Goal: Transaction & Acquisition: Purchase product/service

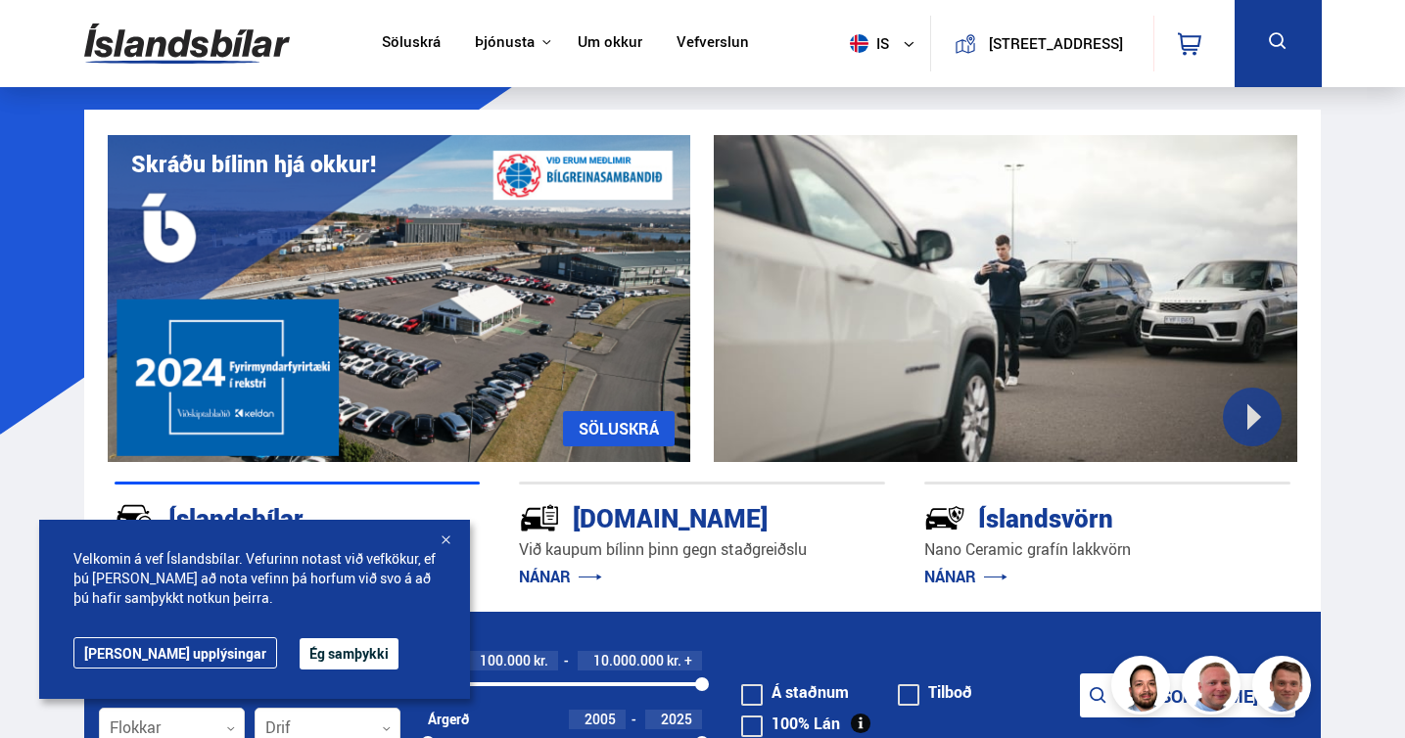
click at [447, 541] on div at bounding box center [446, 542] width 20 height 20
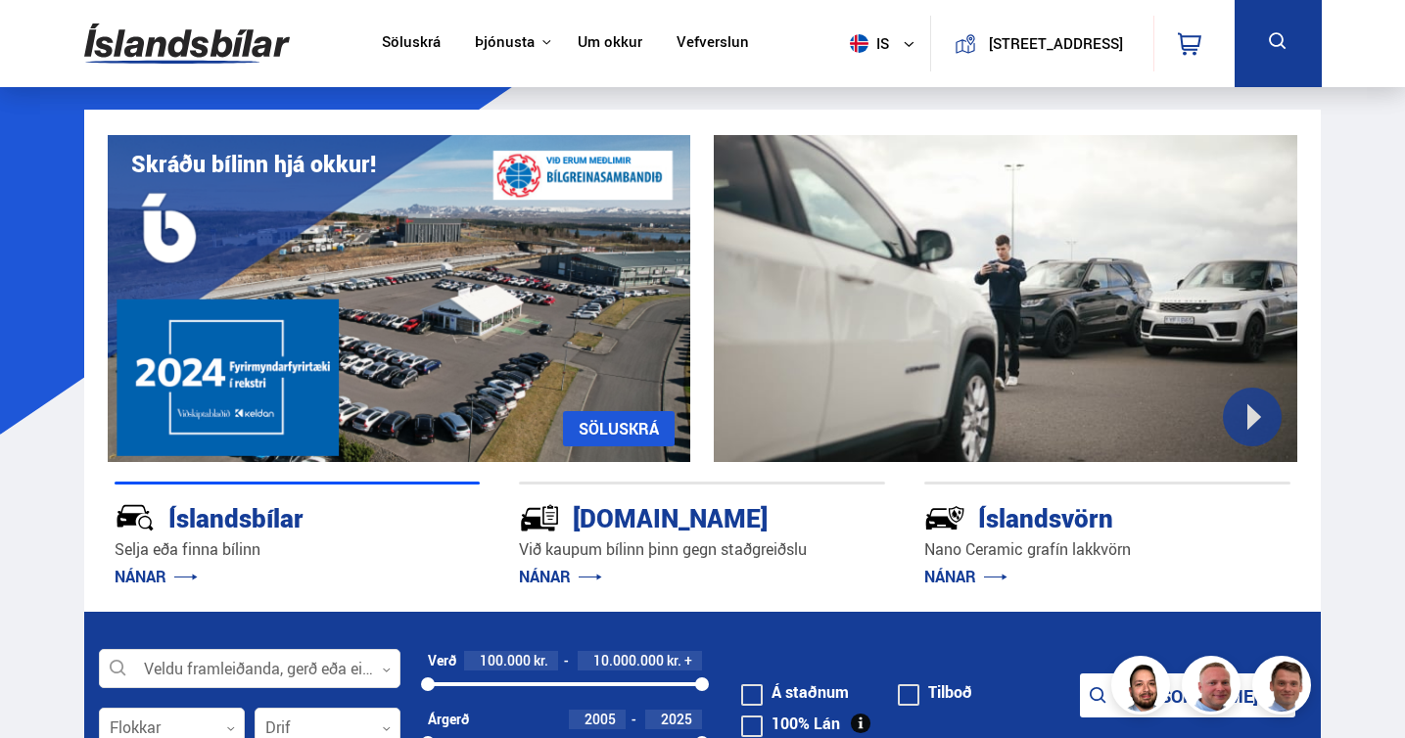
click at [1276, 41] on icon at bounding box center [1278, 41] width 24 height 24
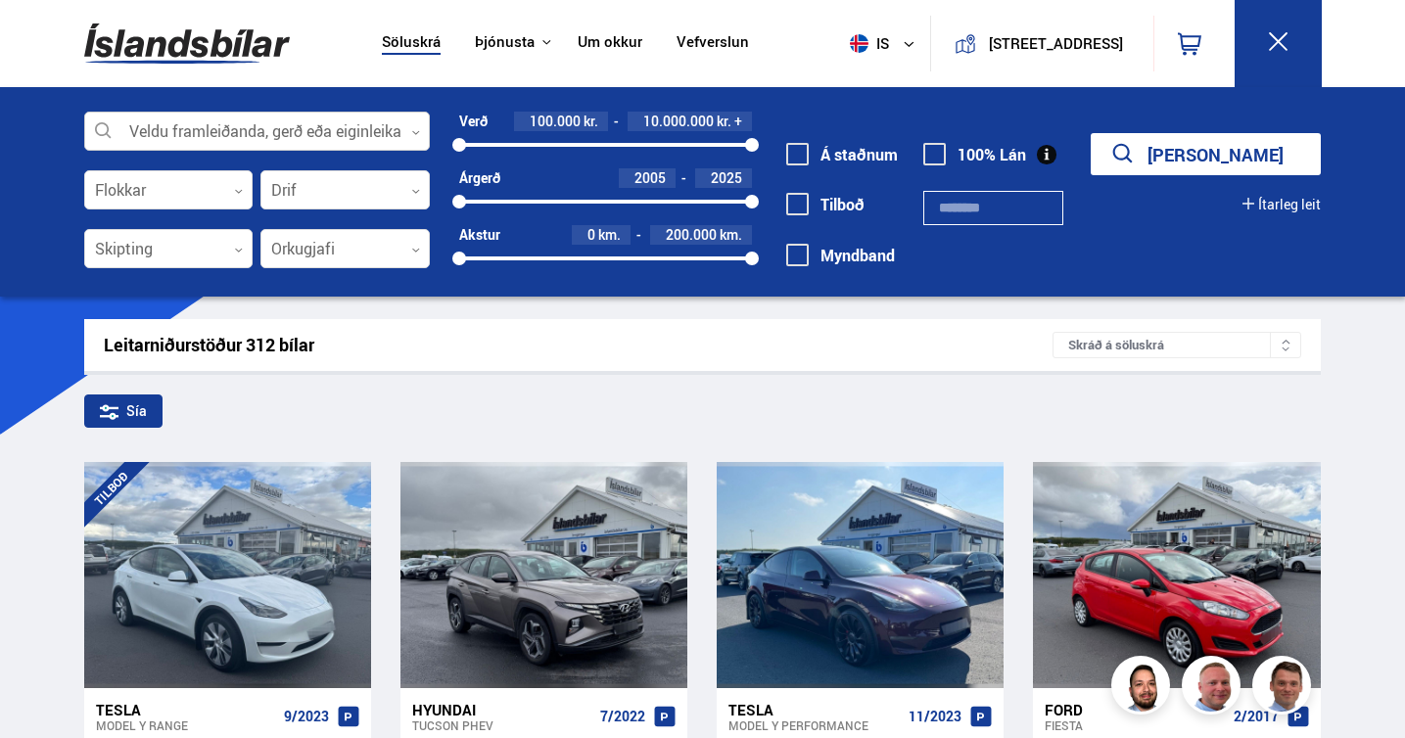
click at [232, 145] on div at bounding box center [257, 132] width 347 height 39
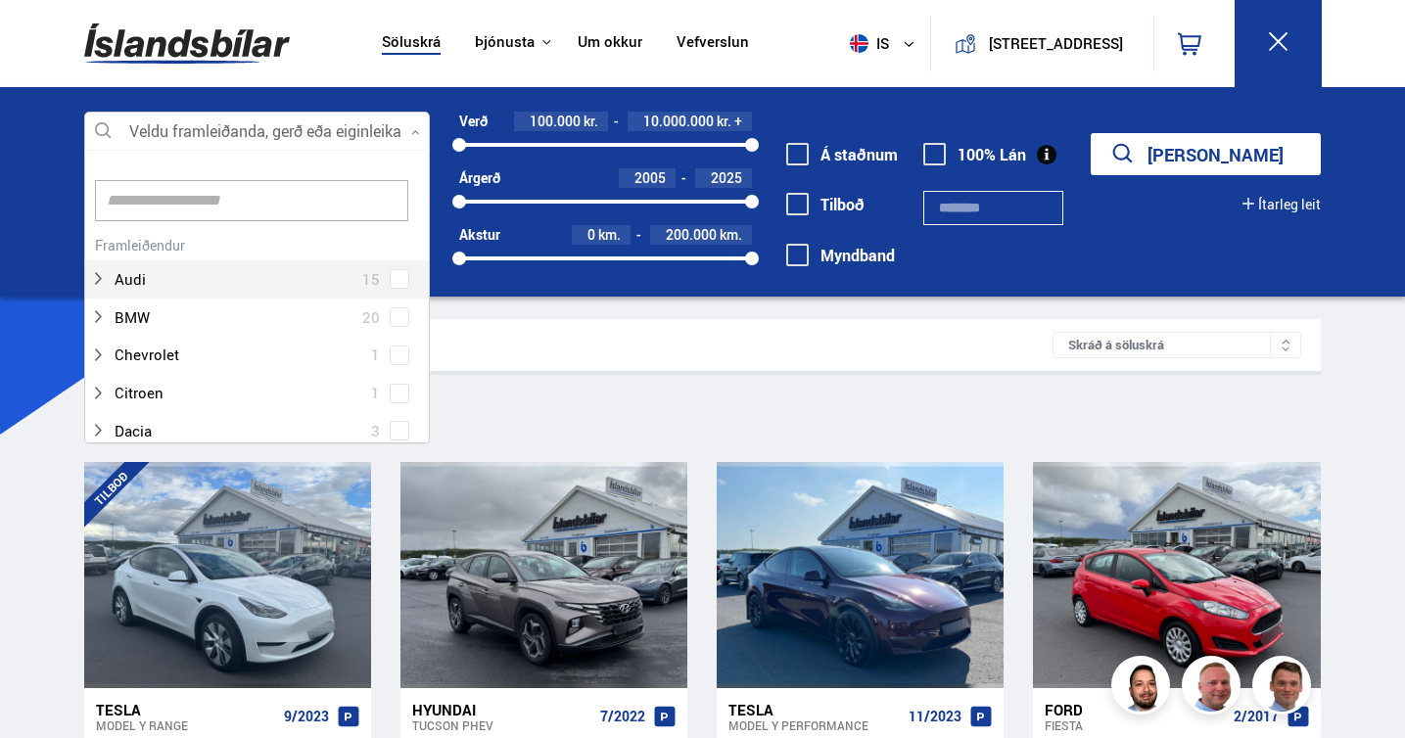
scroll to position [292, 340]
click at [217, 273] on div at bounding box center [238, 279] width 296 height 28
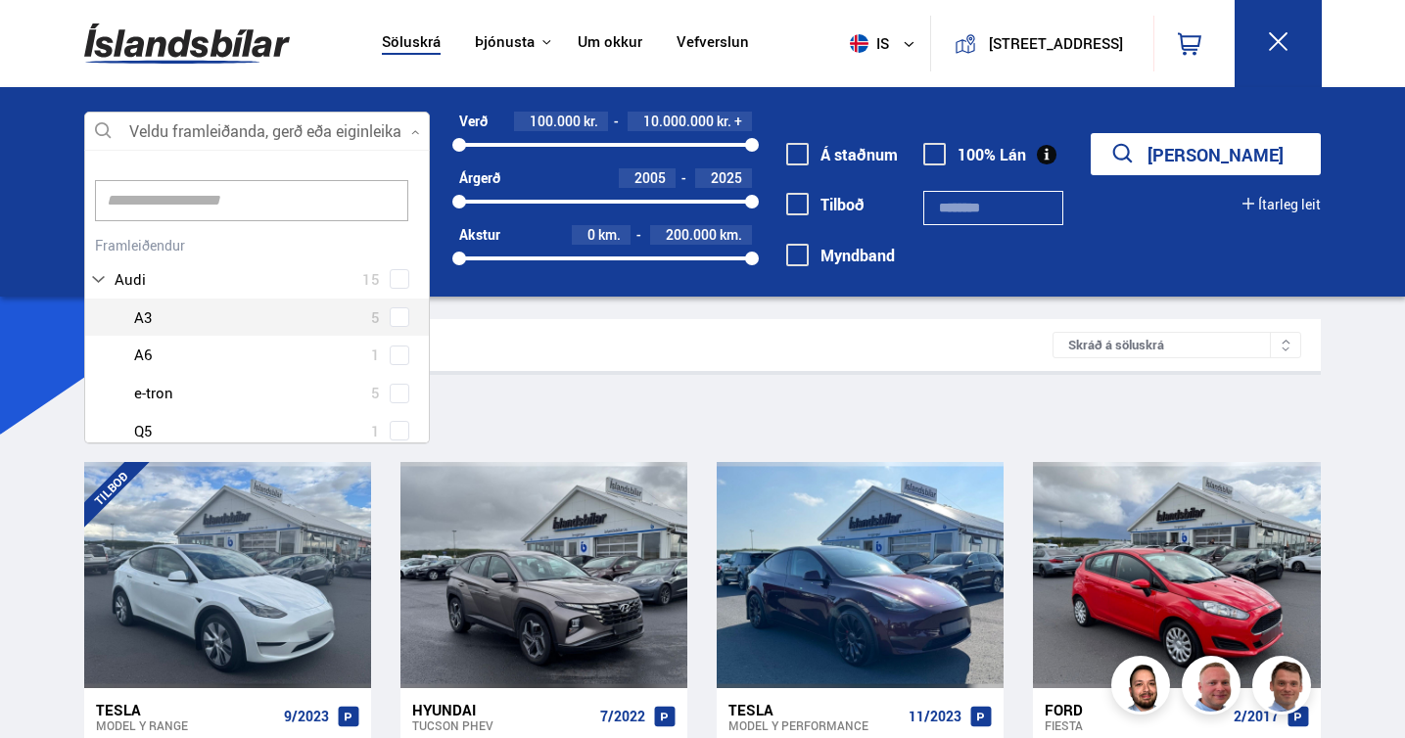
click at [399, 320] on div "Audi 15 Audi A3 5 Audi A6 1 Audi e-tron 5 Audi Q5 1 Audi Q7 2 Audi Q8 1" at bounding box center [257, 378] width 345 height 295
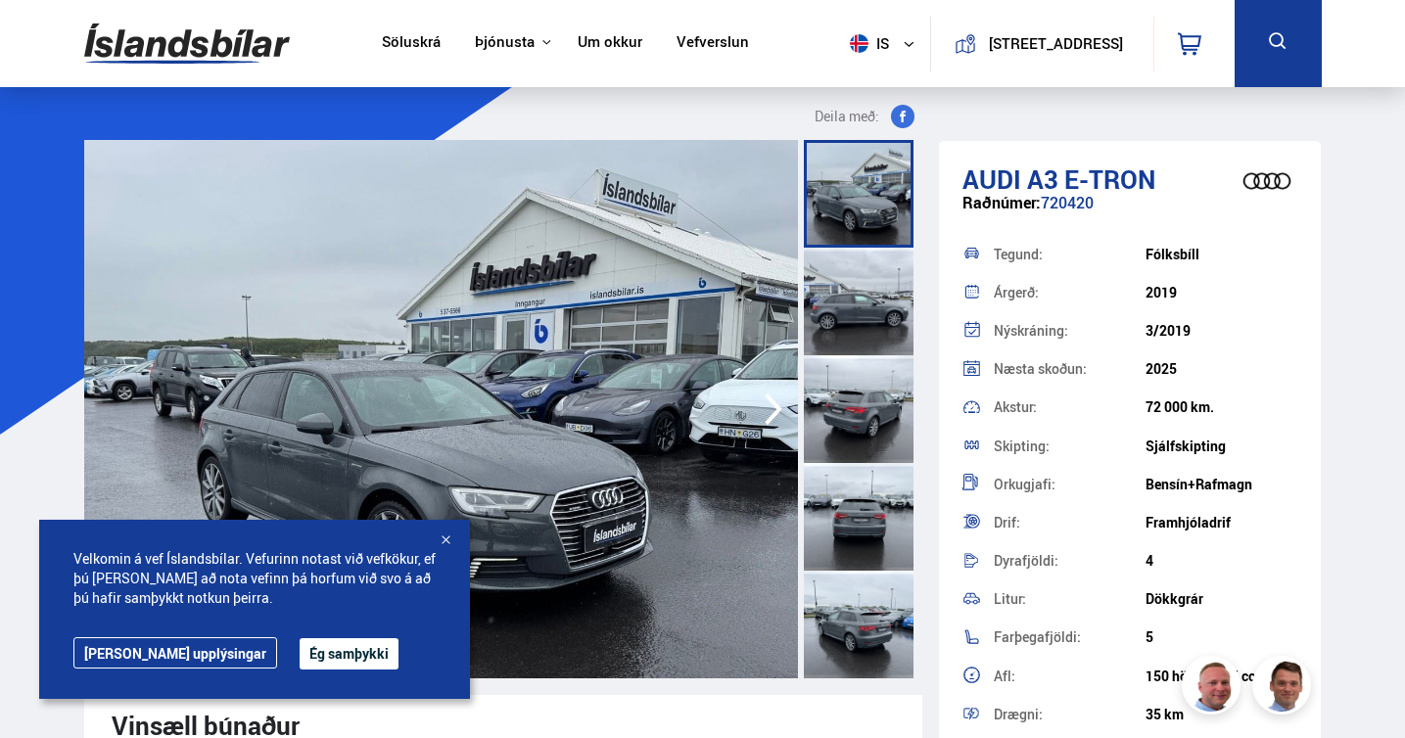
click at [444, 542] on div at bounding box center [446, 542] width 20 height 20
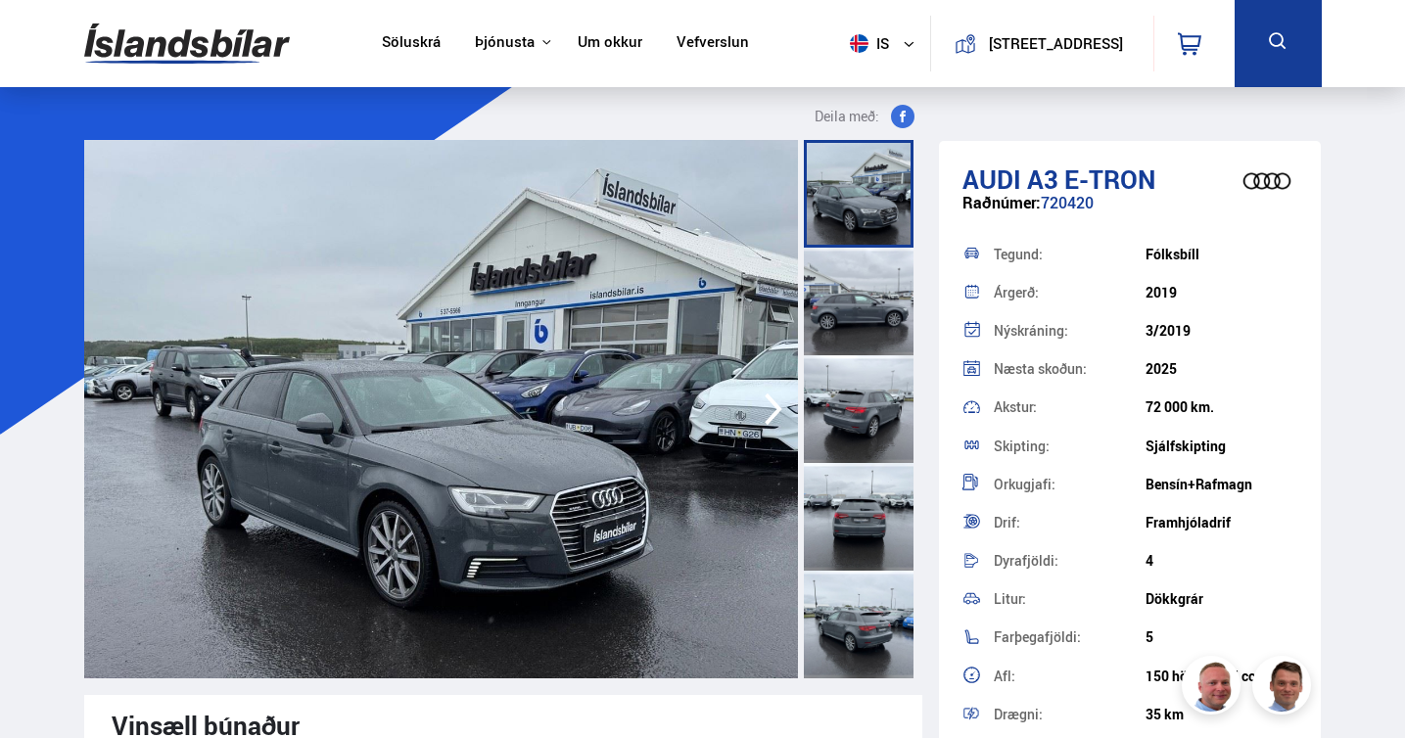
click at [873, 287] on div at bounding box center [859, 302] width 110 height 108
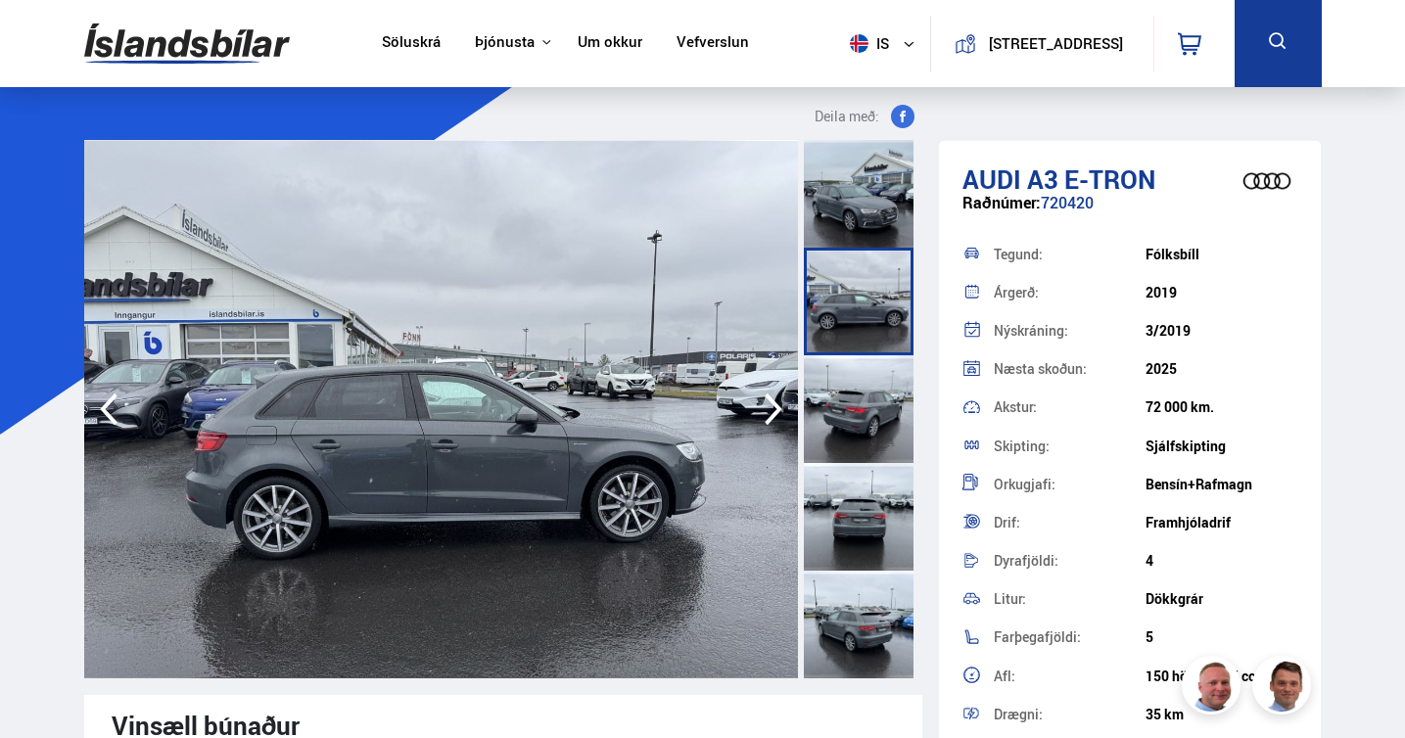
click at [868, 405] on div at bounding box center [859, 409] width 110 height 108
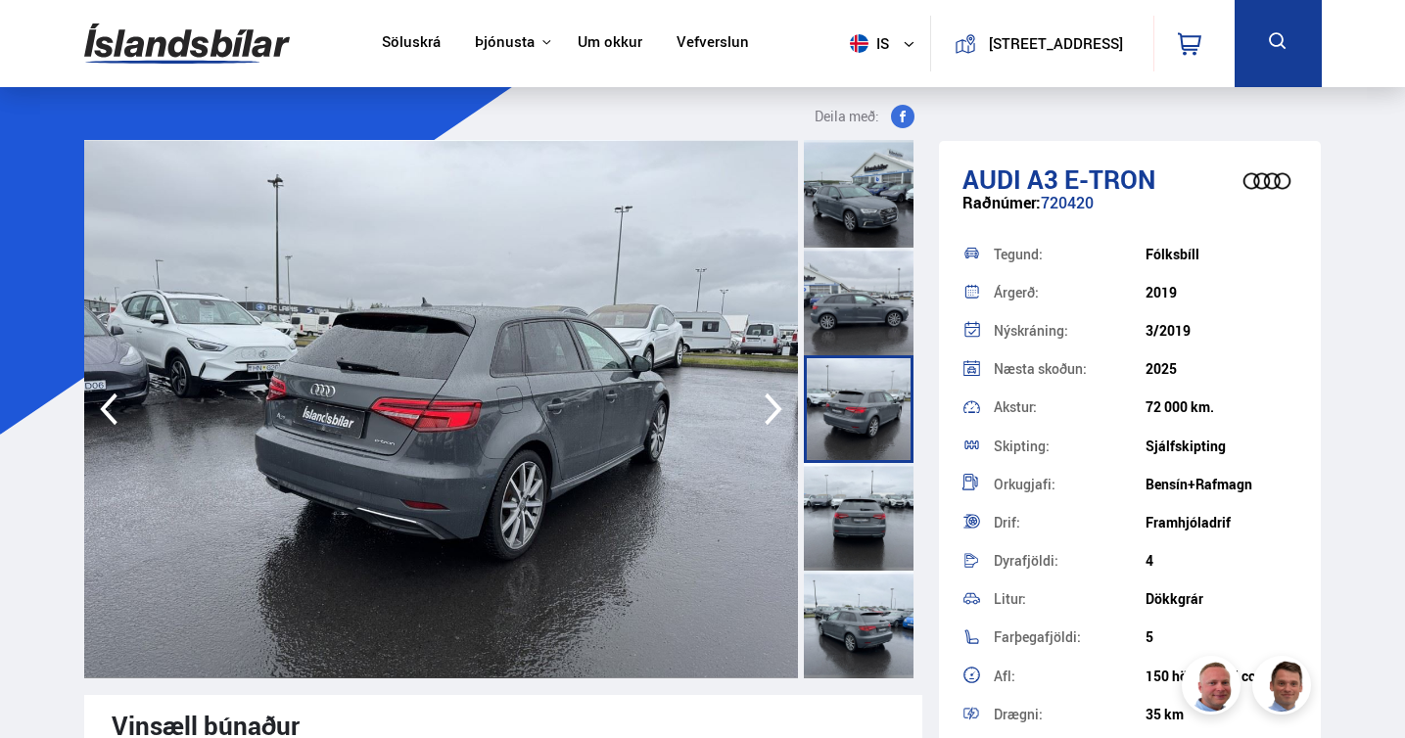
click at [858, 523] on div at bounding box center [859, 517] width 110 height 108
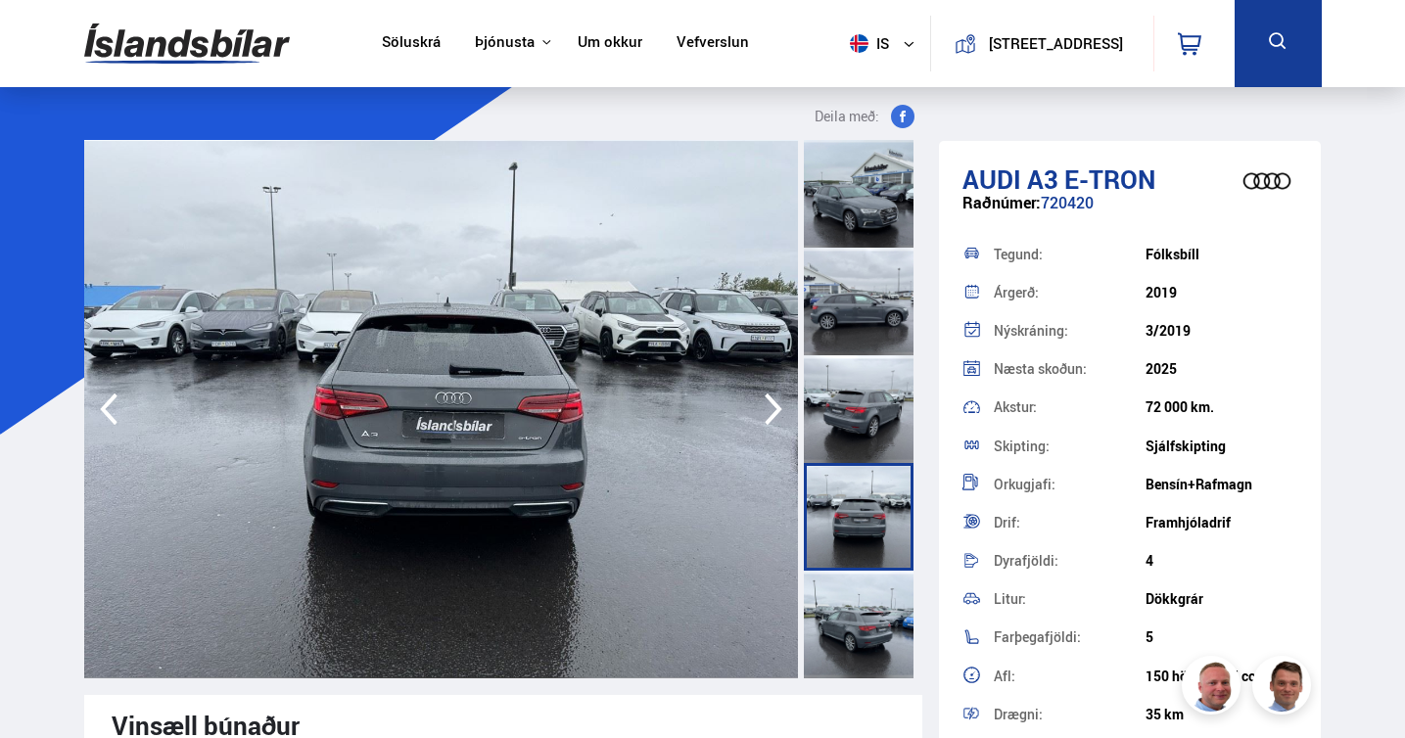
click at [853, 623] on div at bounding box center [859, 625] width 110 height 108
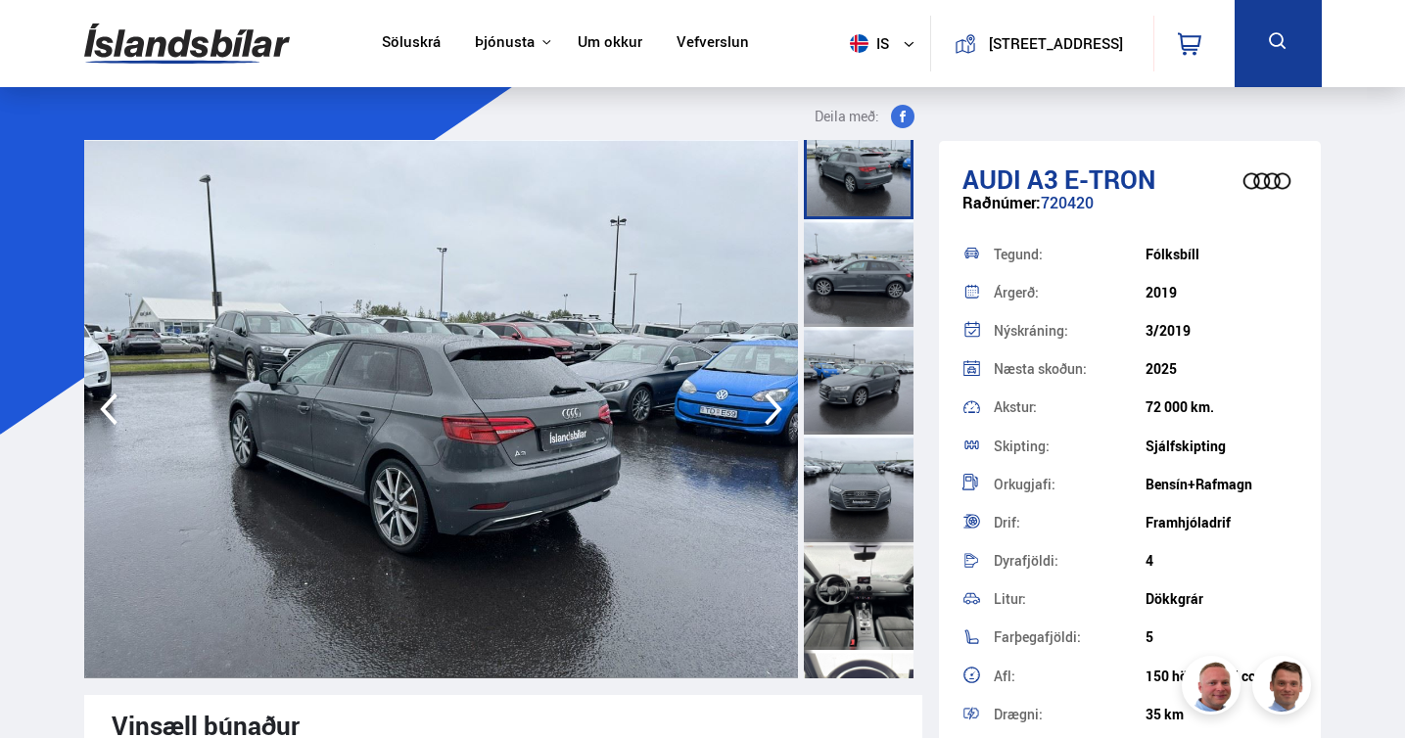
scroll to position [462, 0]
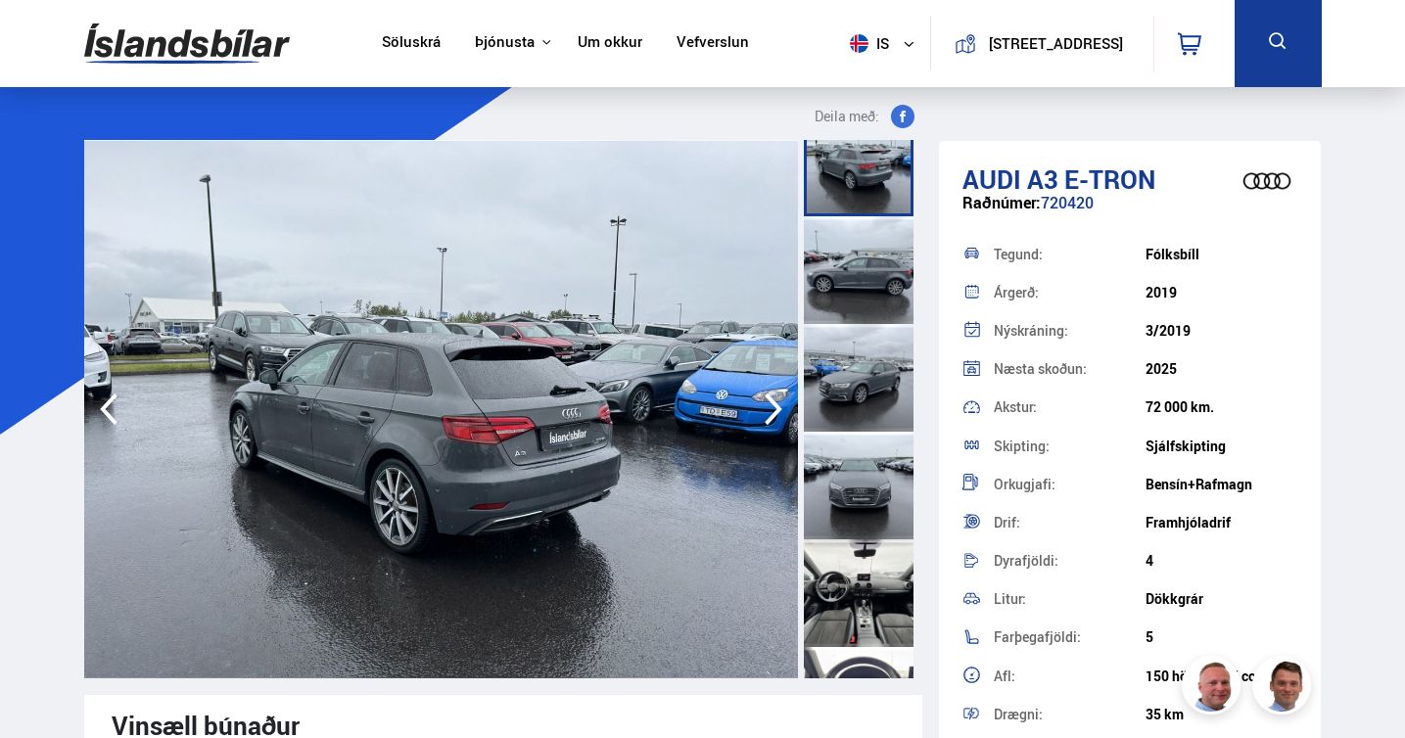
click at [854, 589] on div at bounding box center [859, 594] width 110 height 108
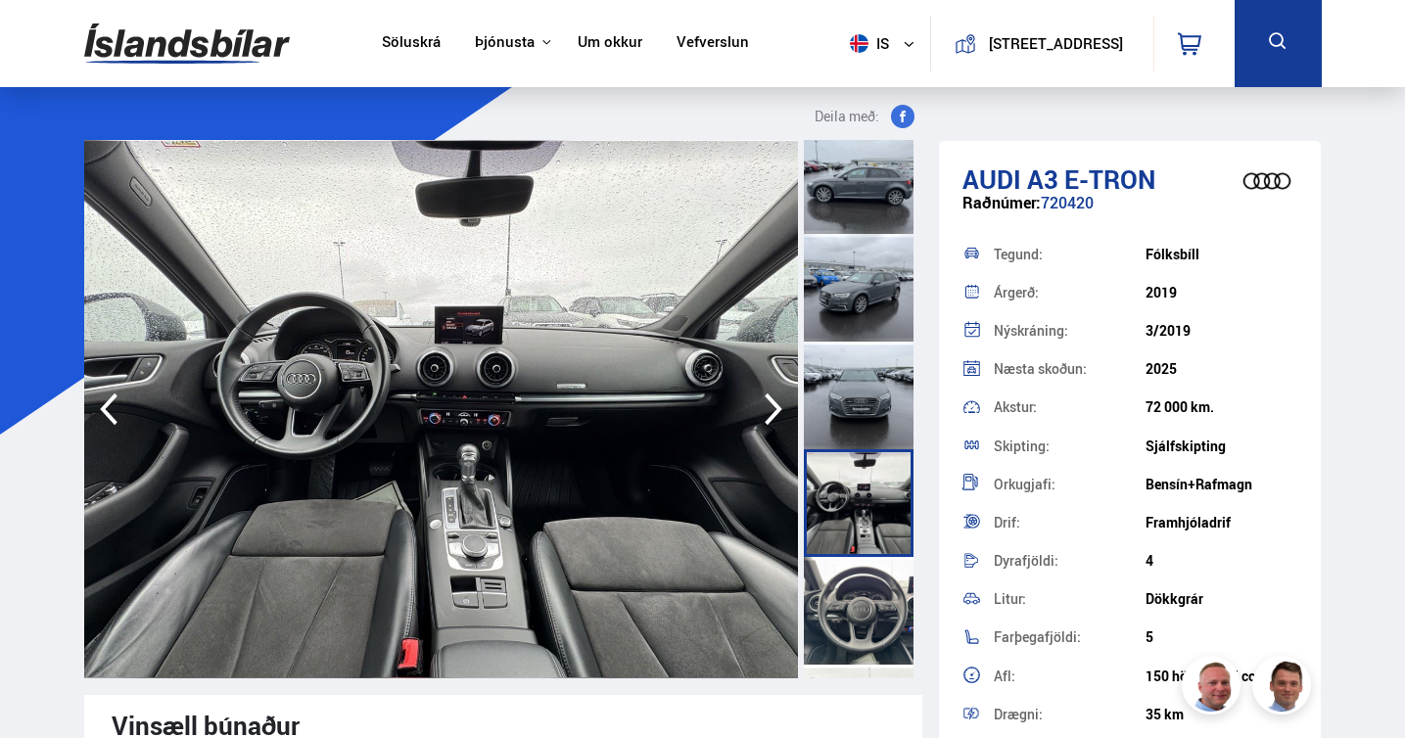
scroll to position [557, 0]
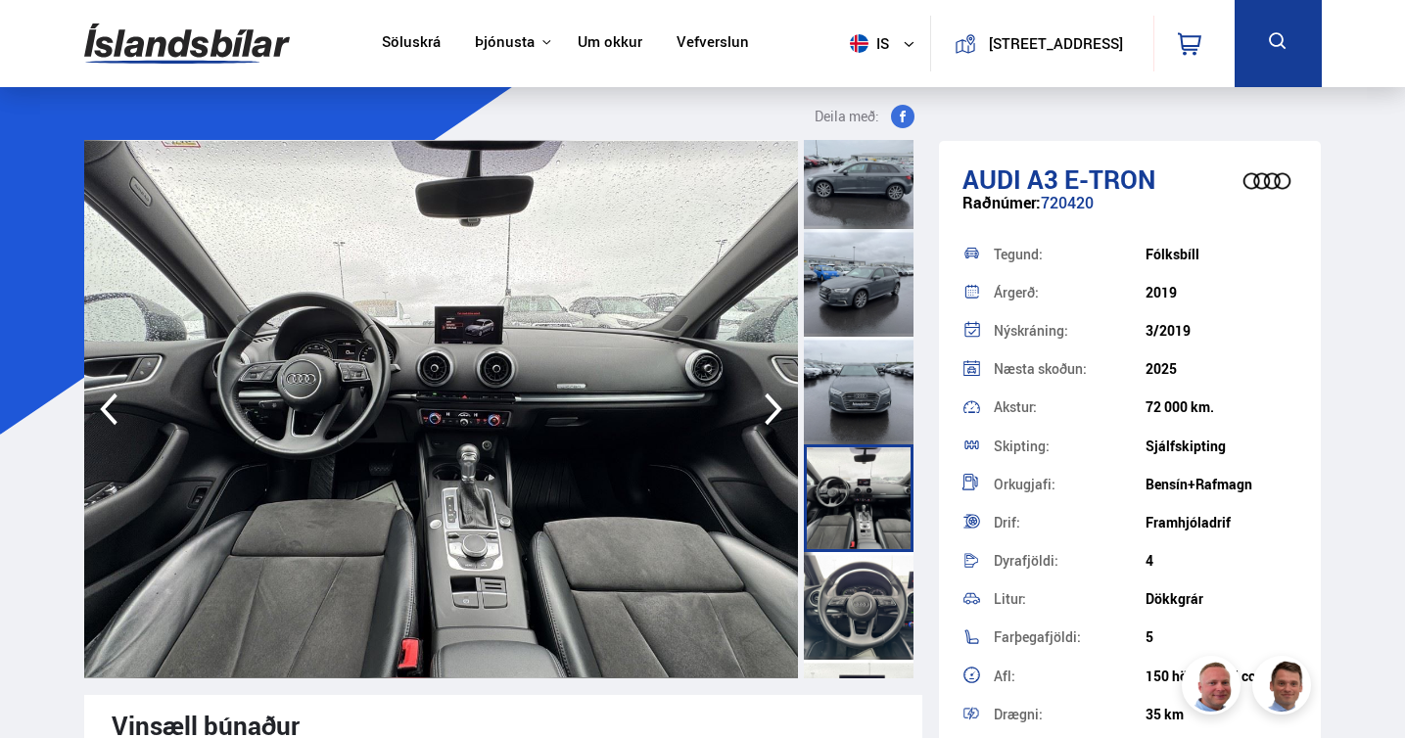
click at [857, 622] on div at bounding box center [859, 606] width 110 height 108
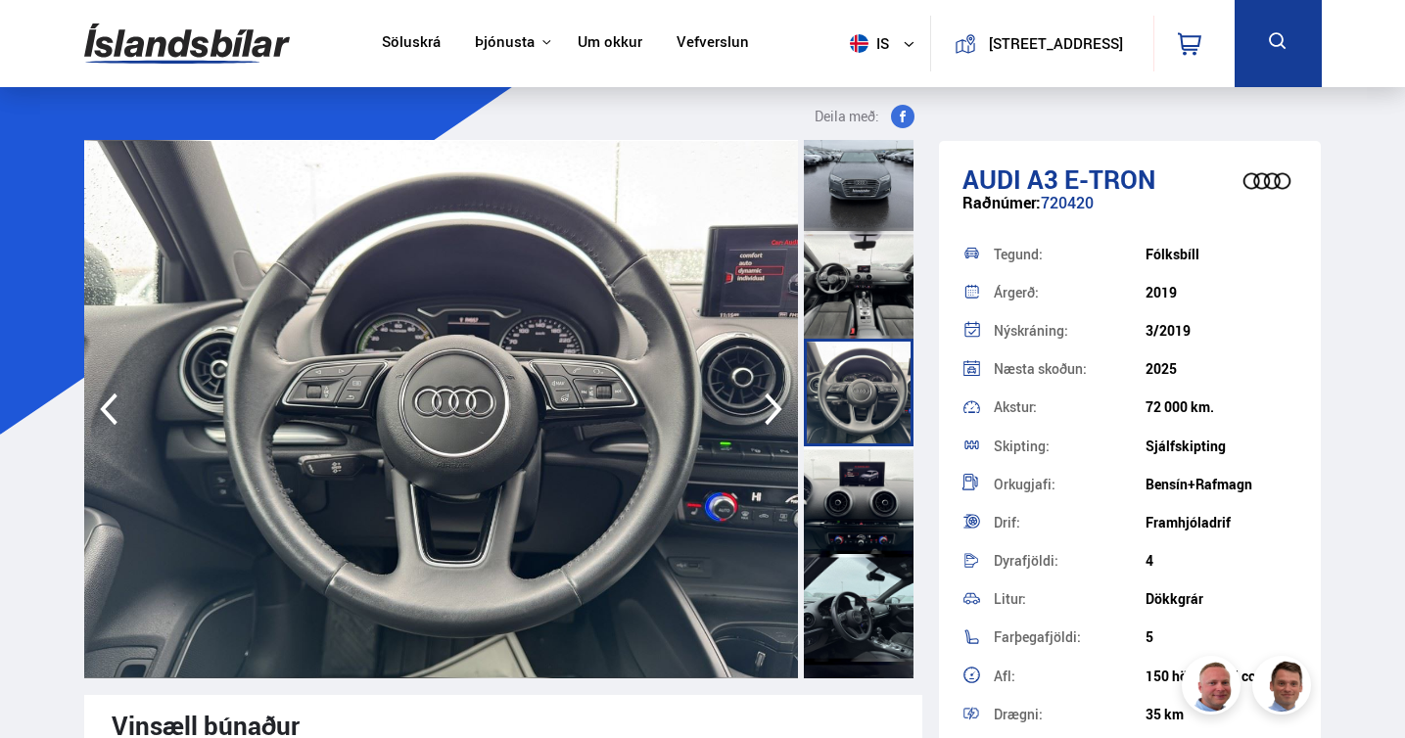
scroll to position [772, 0]
click at [856, 531] on div at bounding box center [859, 500] width 110 height 108
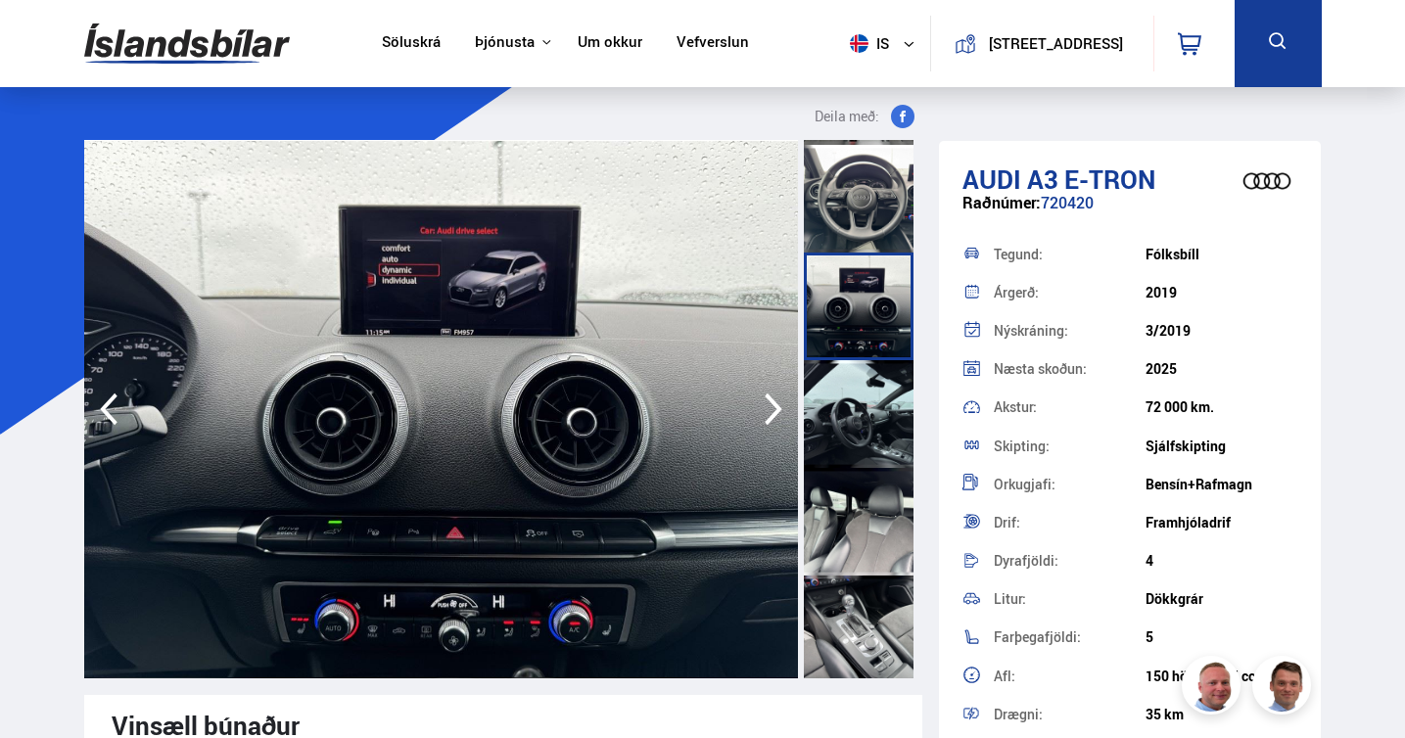
scroll to position [1002, 0]
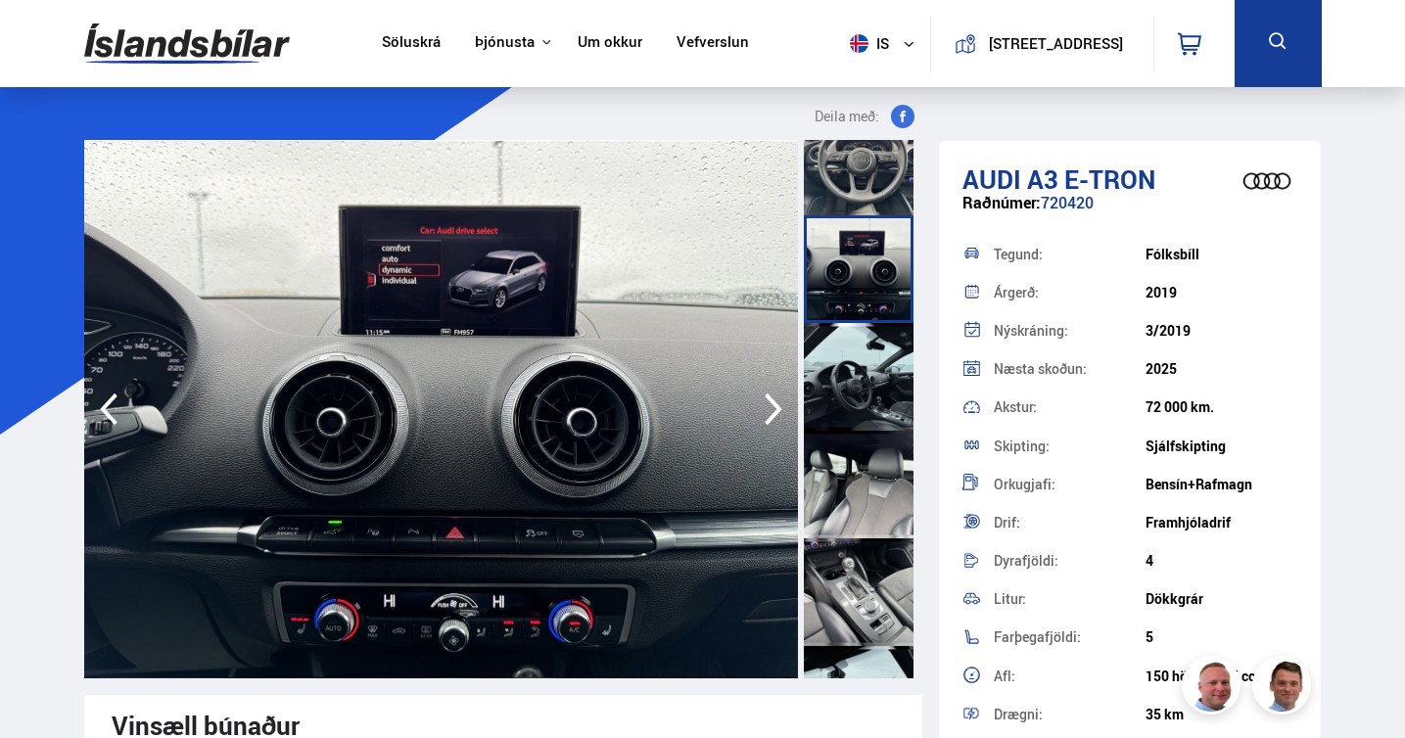
click at [857, 462] on div at bounding box center [859, 485] width 110 height 108
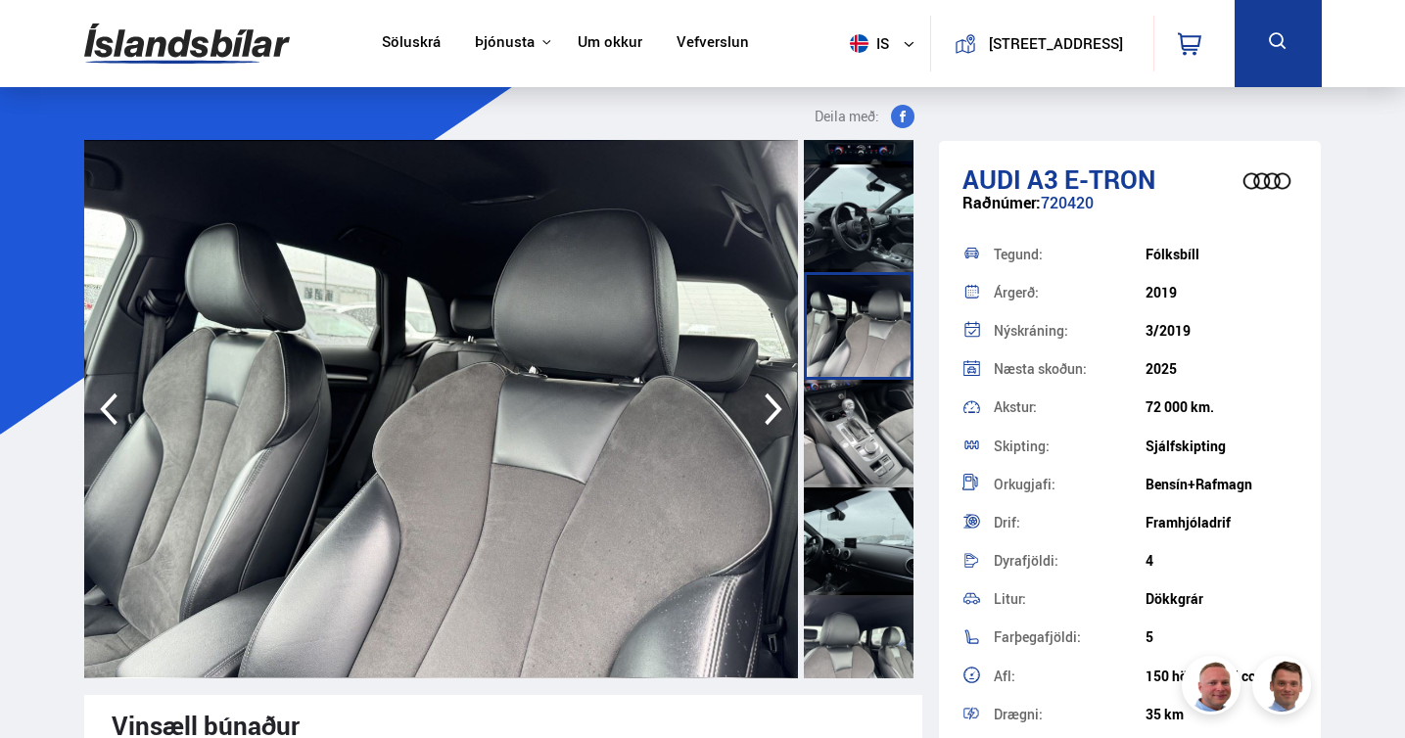
scroll to position [1161, 0]
click at [866, 474] on div at bounding box center [859, 433] width 110 height 108
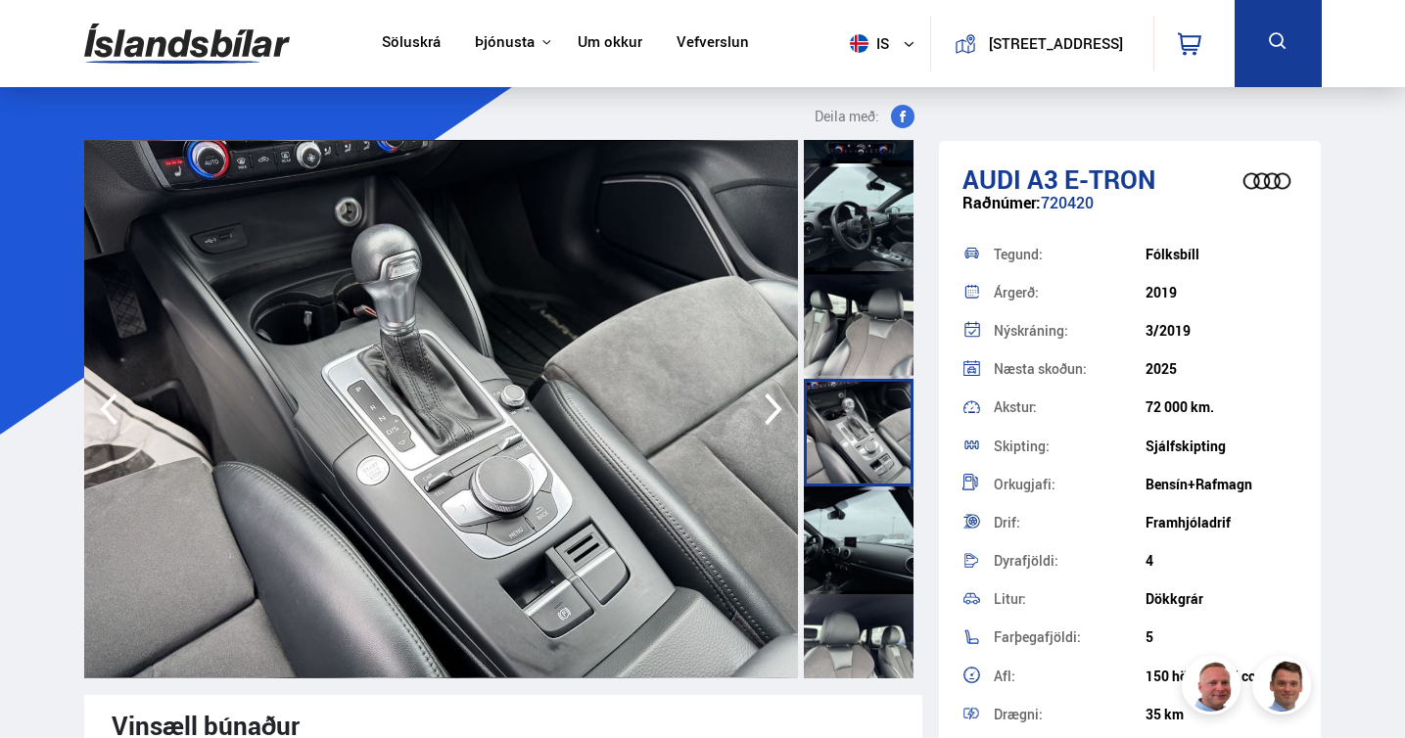
click at [862, 539] on div at bounding box center [859, 541] width 110 height 108
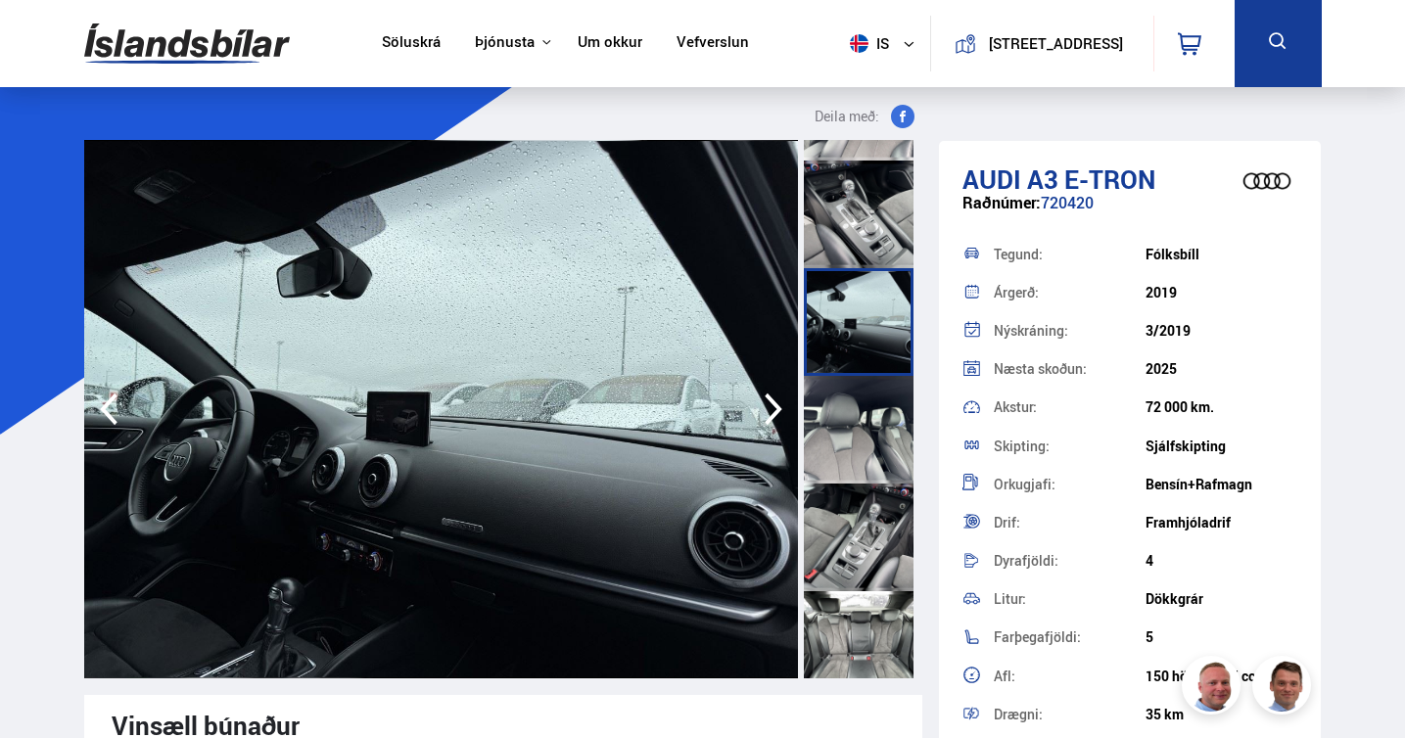
scroll to position [1385, 0]
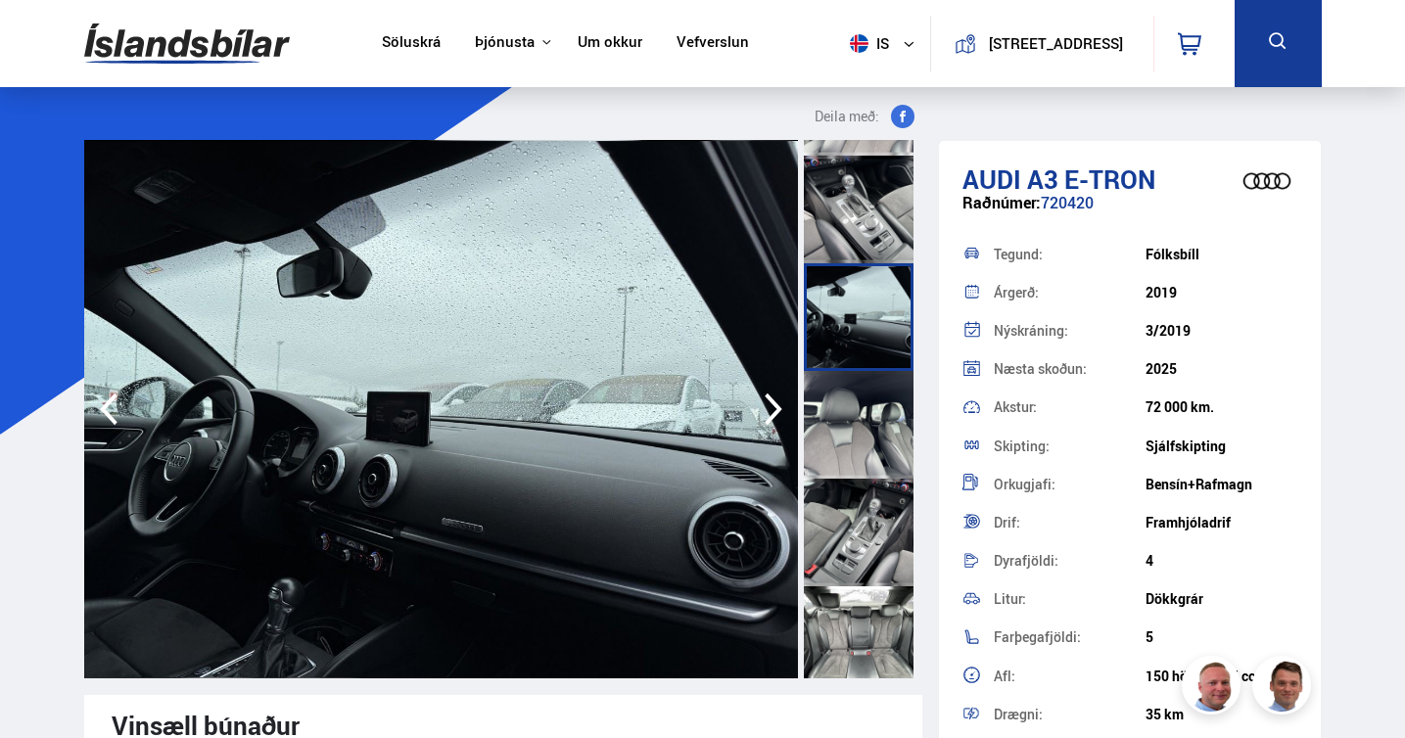
click at [864, 424] on div at bounding box center [859, 425] width 110 height 108
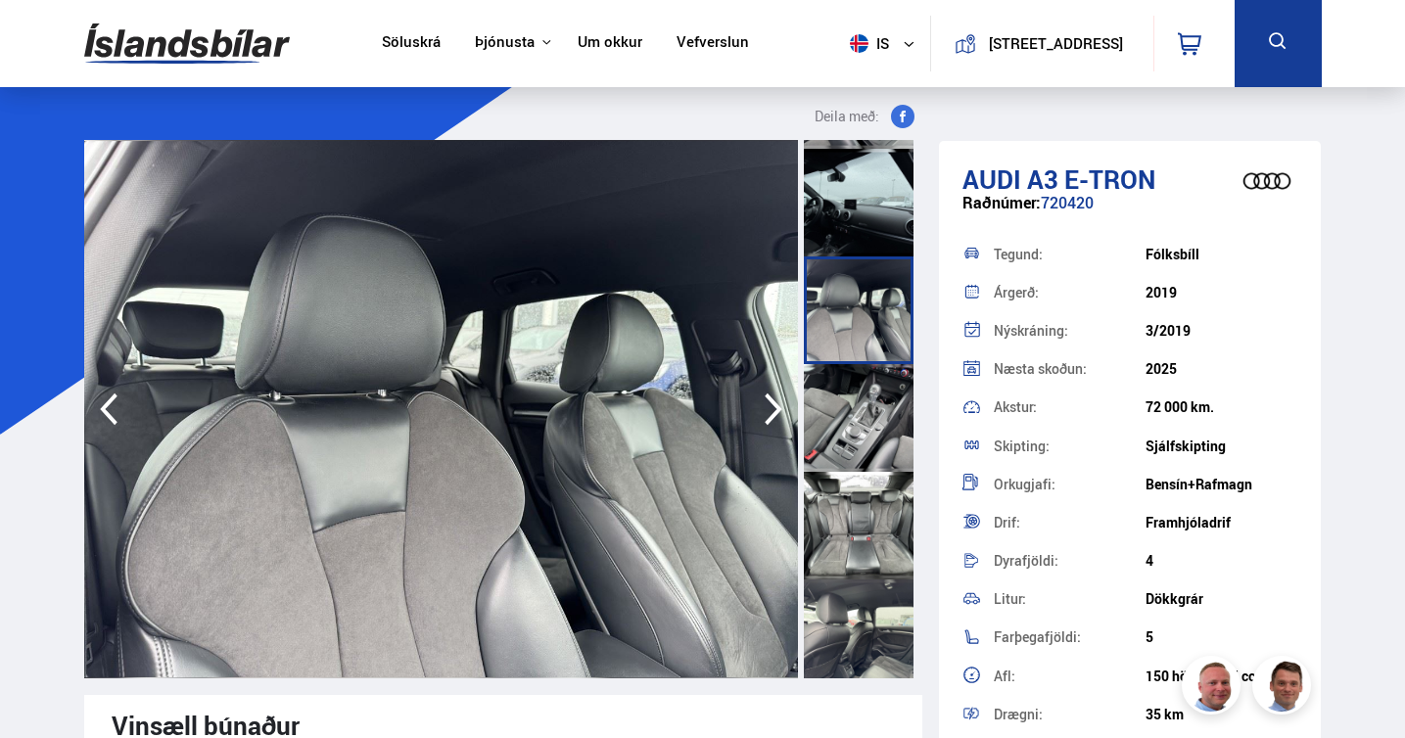
scroll to position [1546, 0]
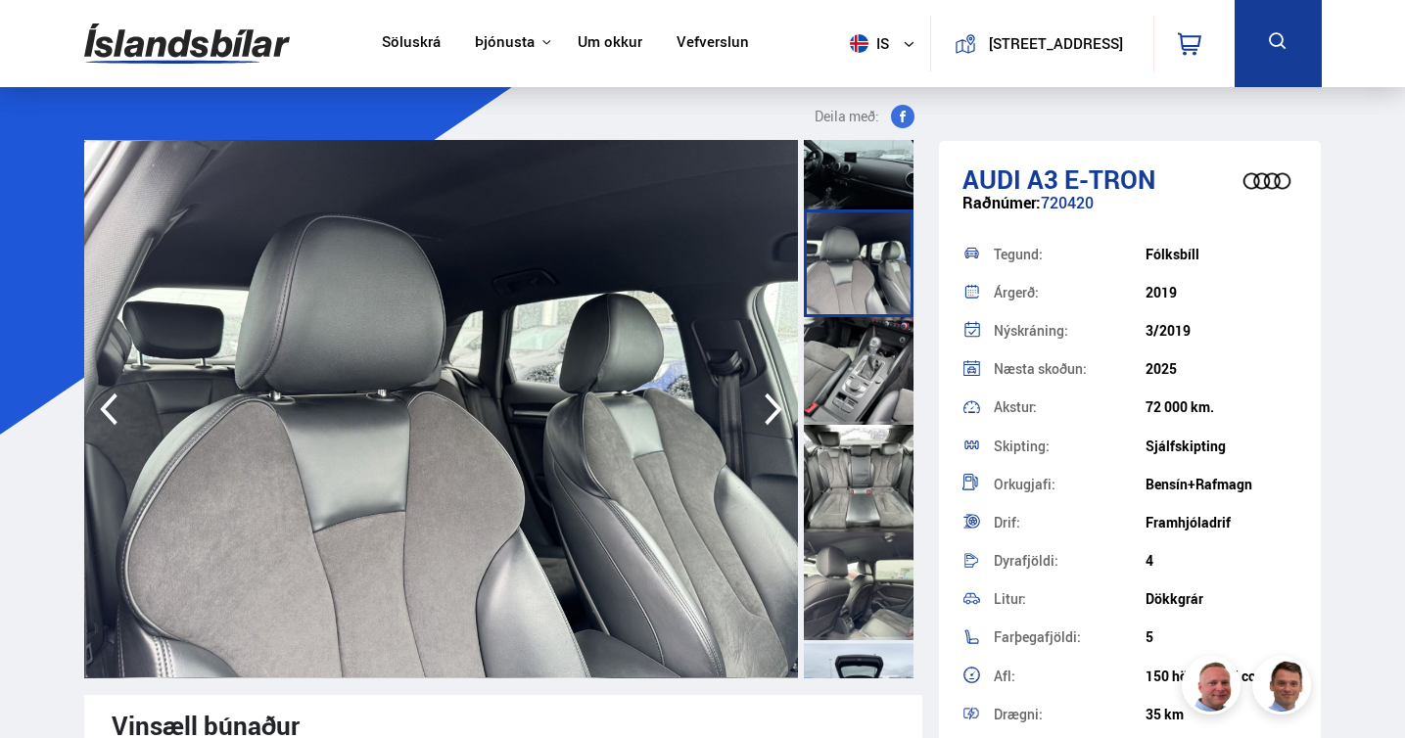
click at [860, 468] on div at bounding box center [859, 479] width 110 height 108
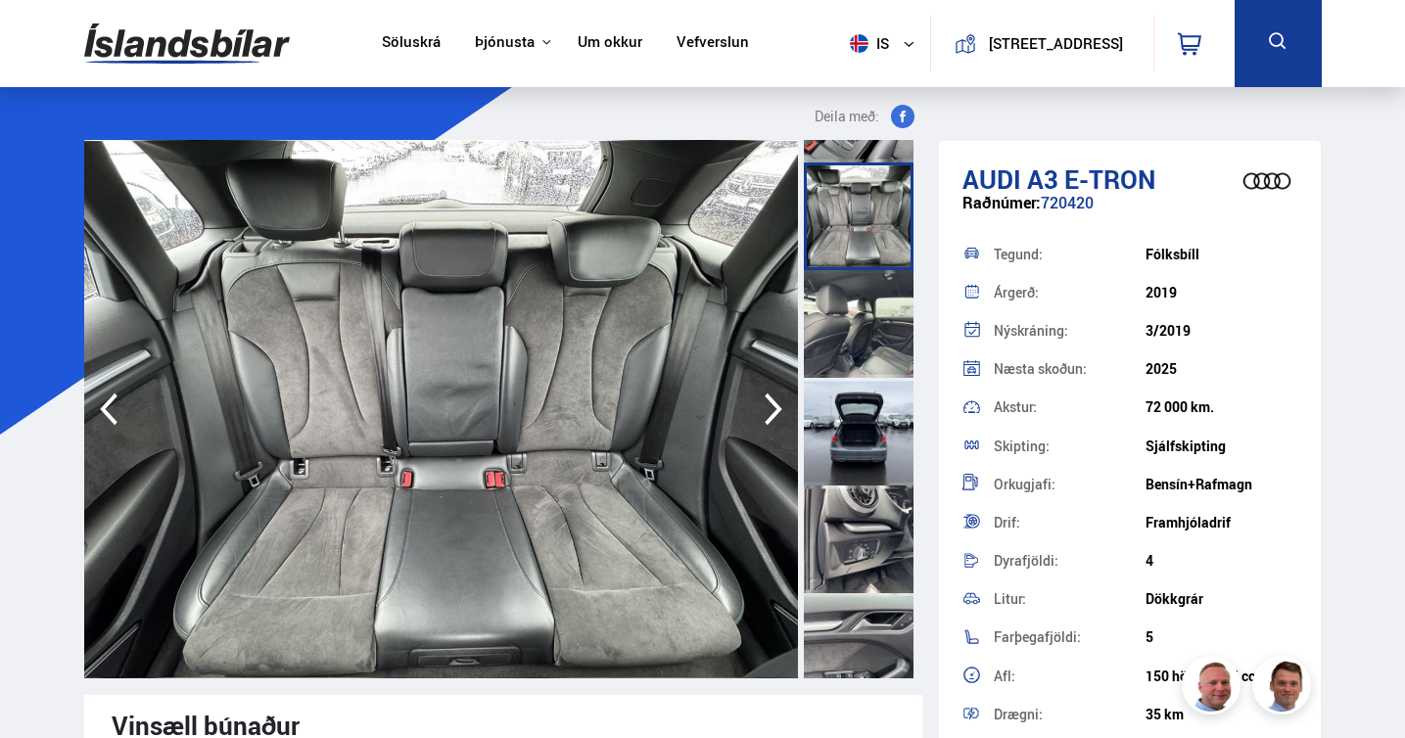
scroll to position [1812, 0]
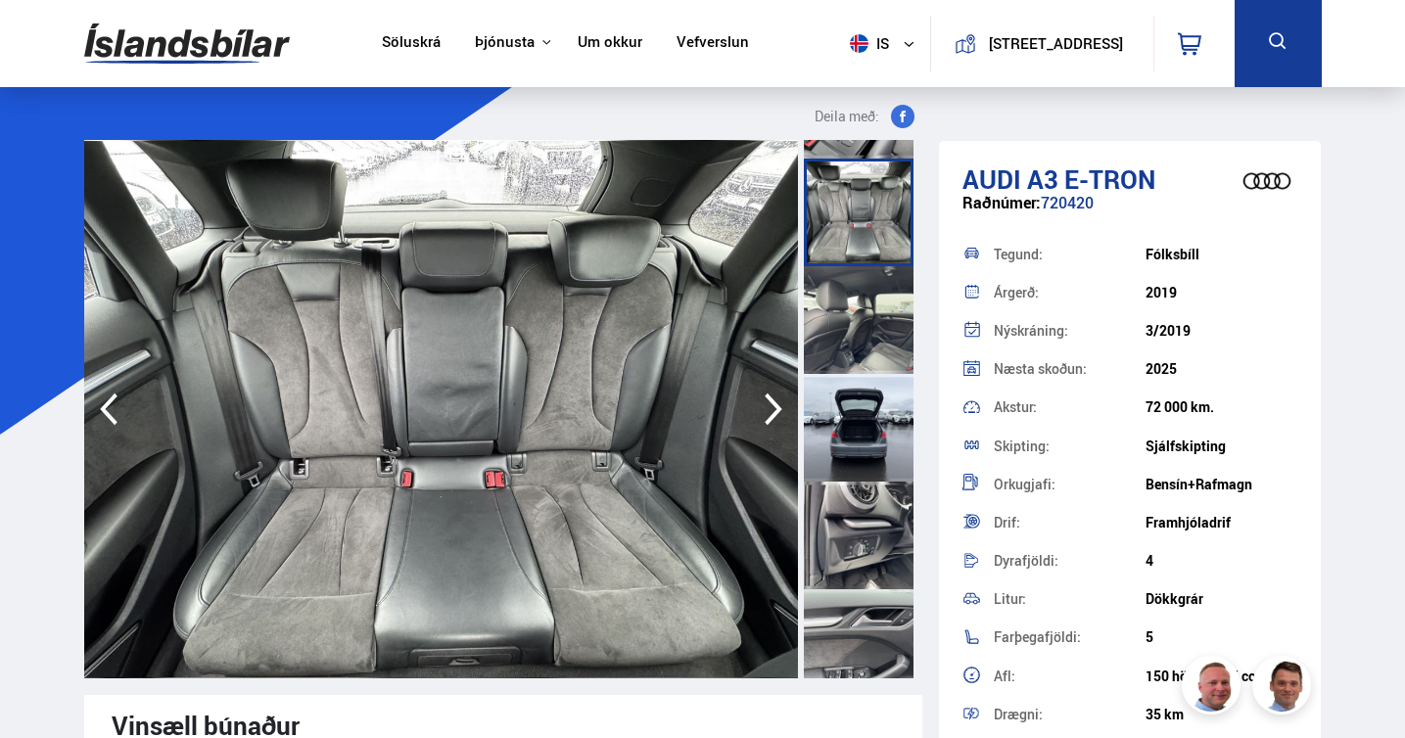
click at [870, 319] on div at bounding box center [859, 320] width 110 height 108
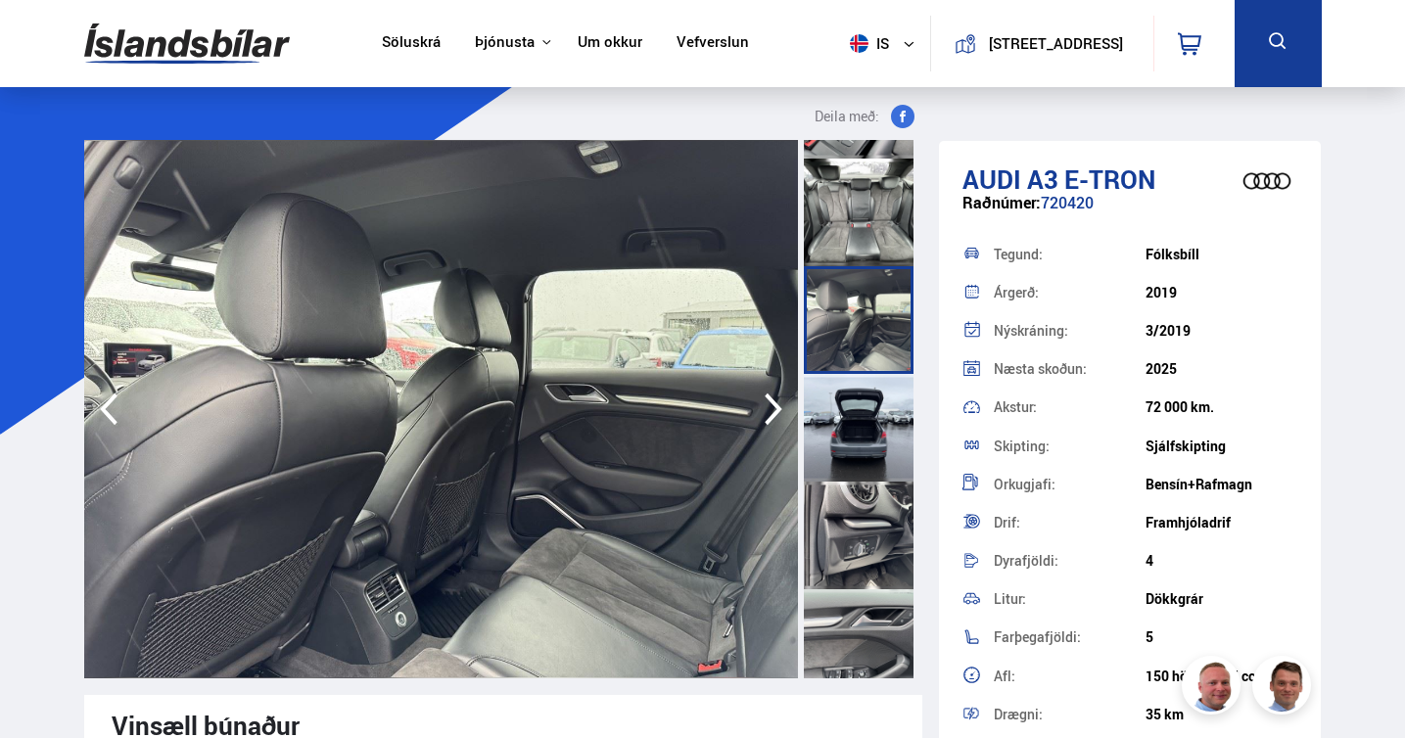
click at [866, 431] on div at bounding box center [859, 428] width 110 height 108
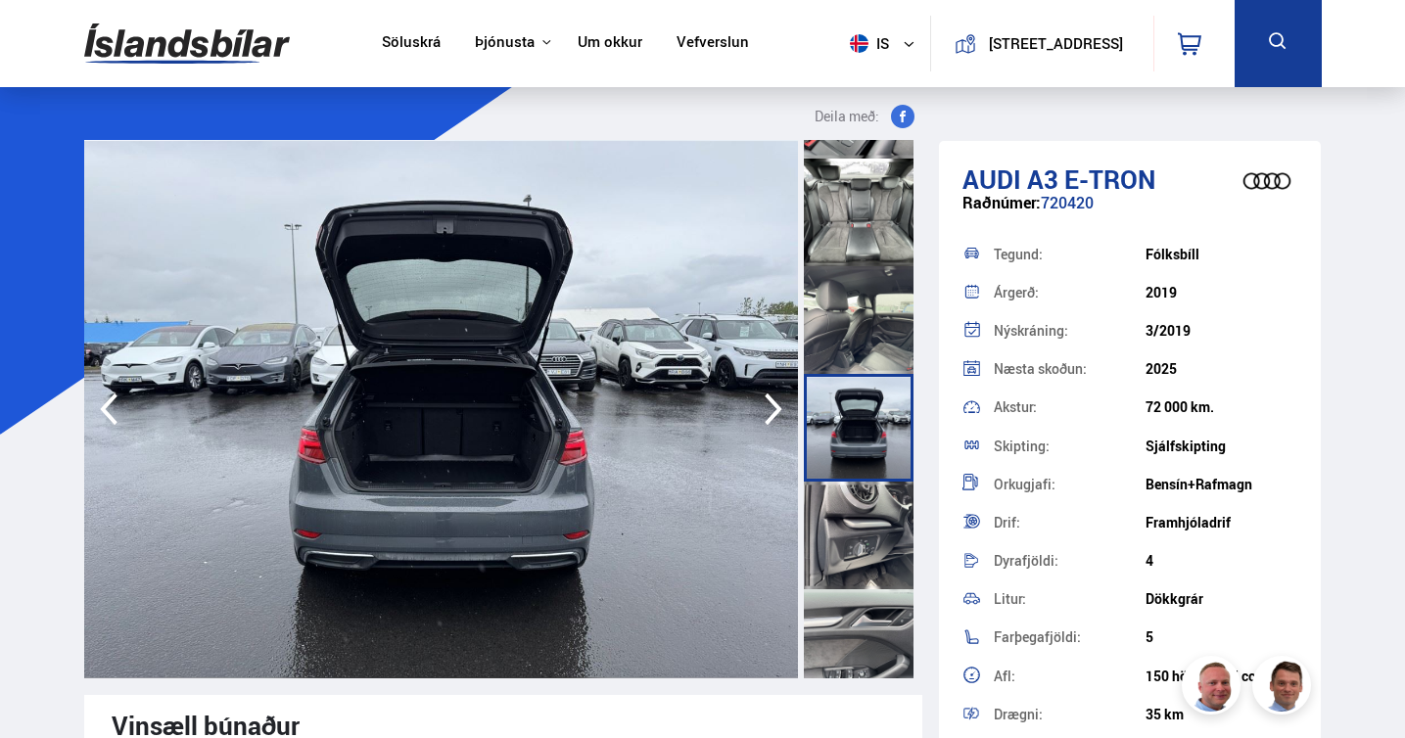
click at [857, 544] on div at bounding box center [859, 536] width 110 height 108
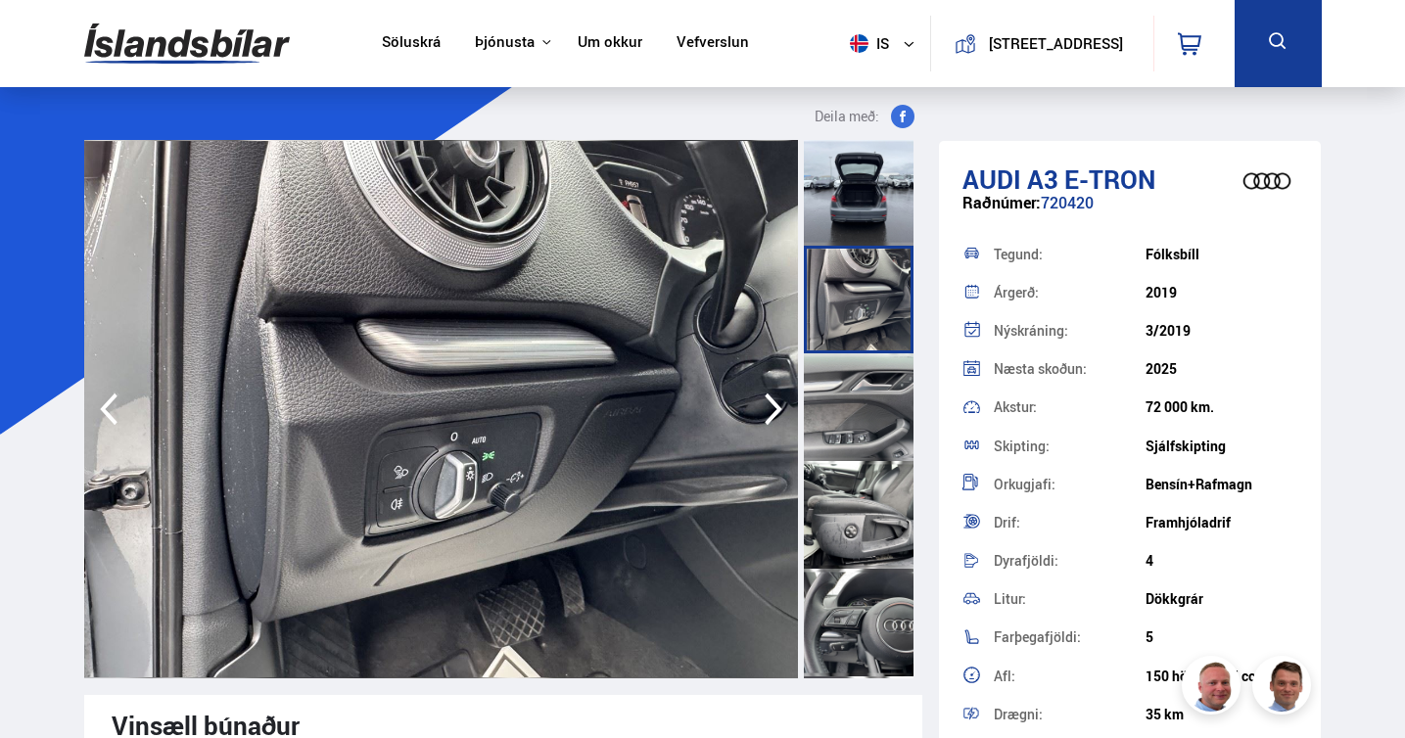
scroll to position [2052, 0]
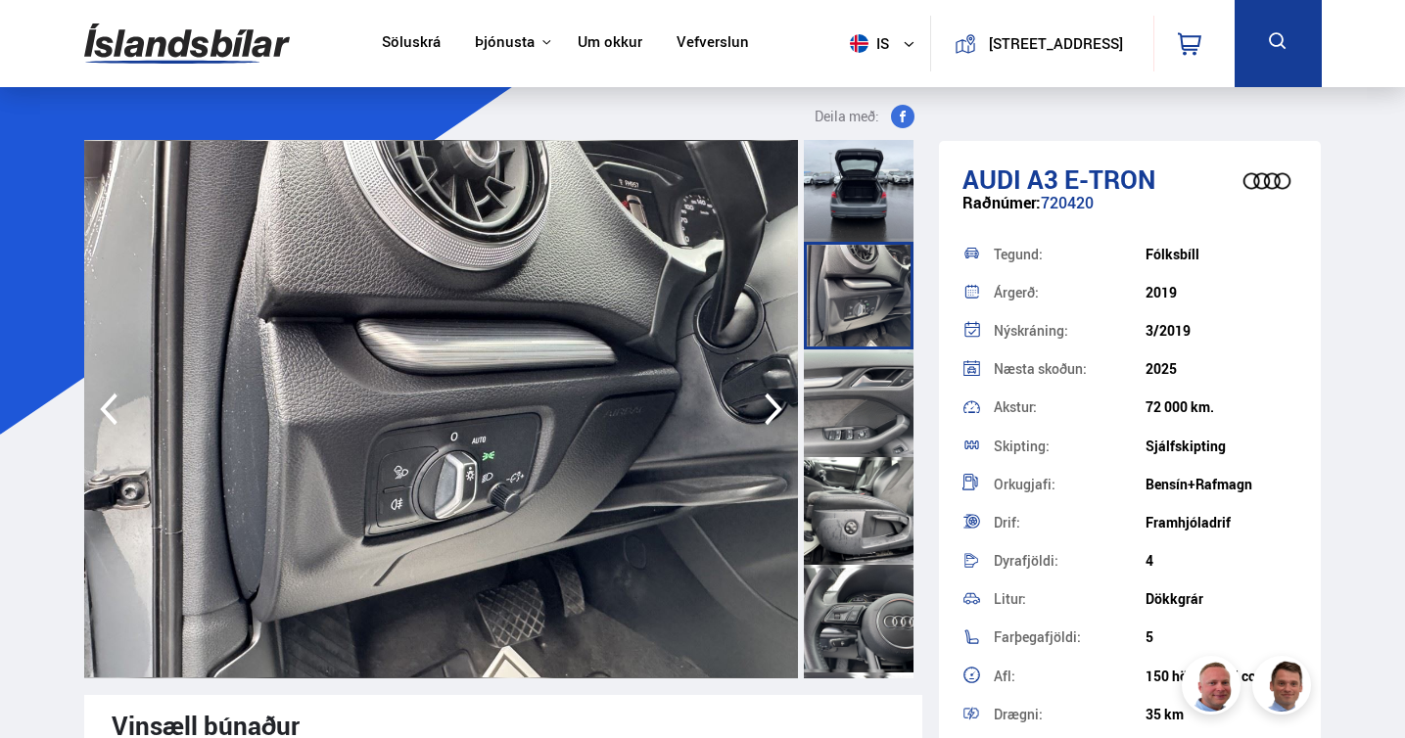
click at [860, 474] on div at bounding box center [859, 511] width 110 height 108
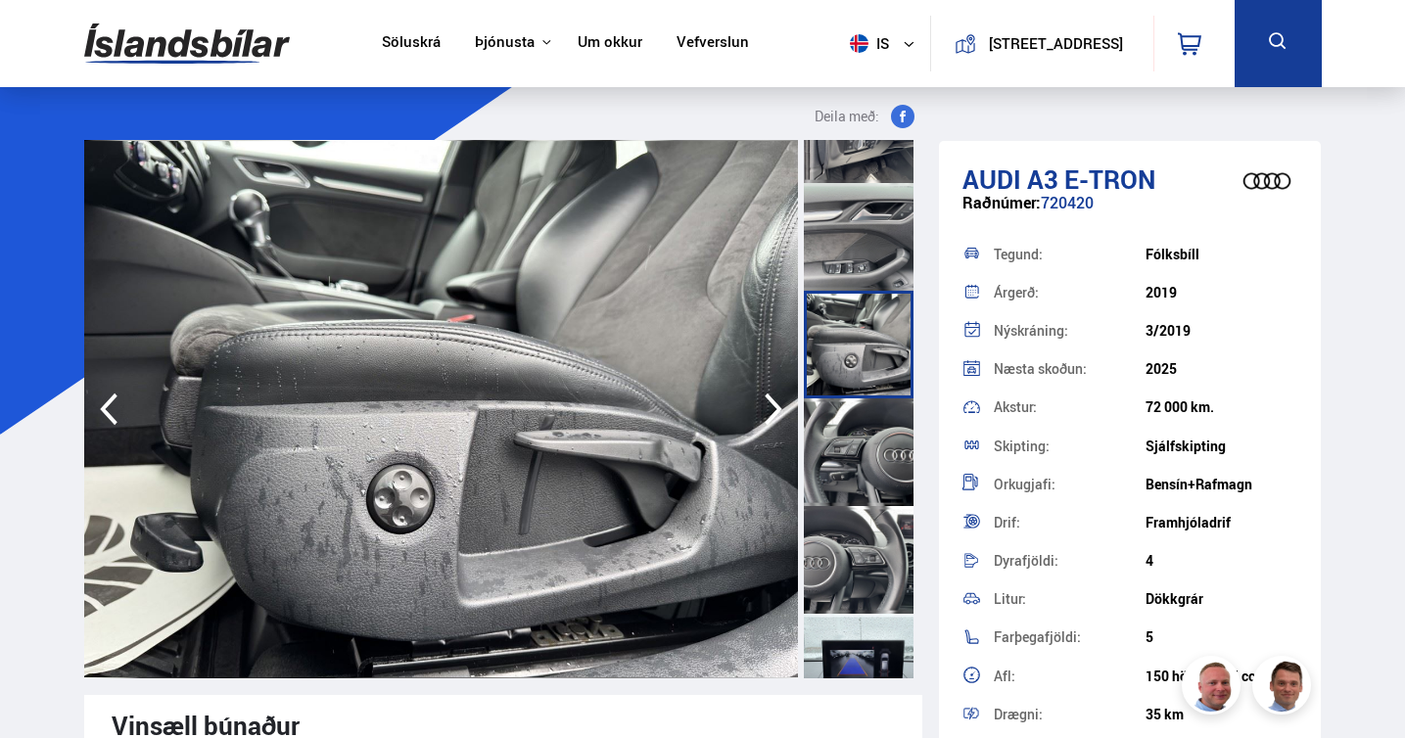
scroll to position [2237, 0]
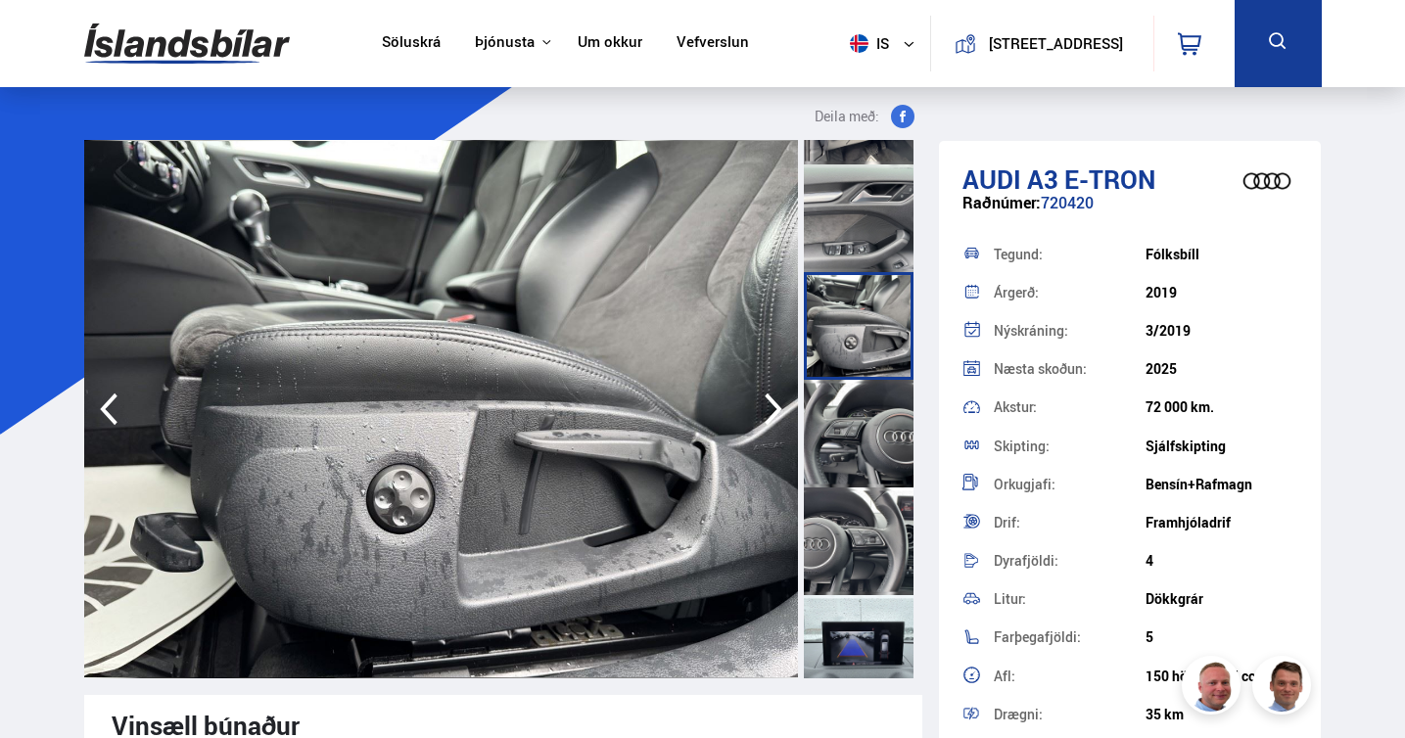
click at [862, 538] on div at bounding box center [859, 542] width 110 height 108
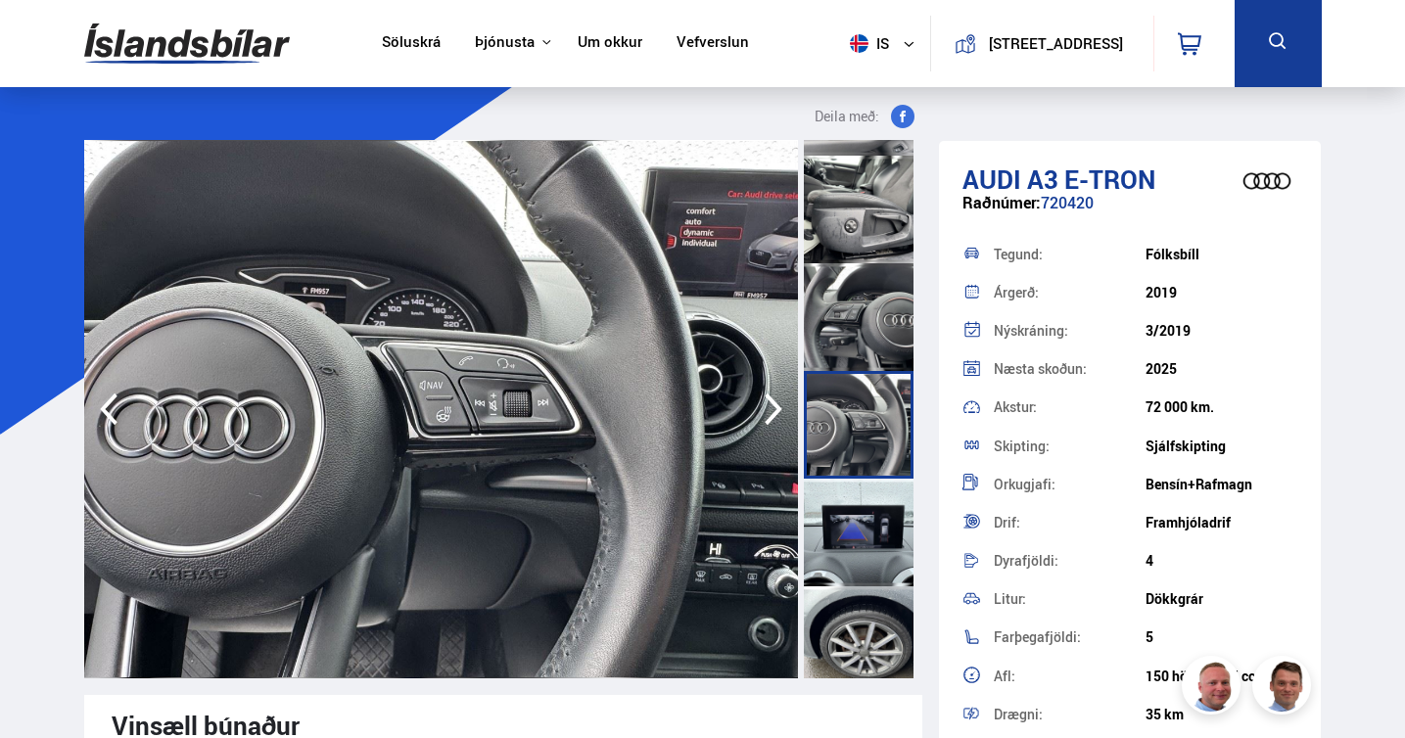
click at [862, 538] on div at bounding box center [859, 533] width 110 height 108
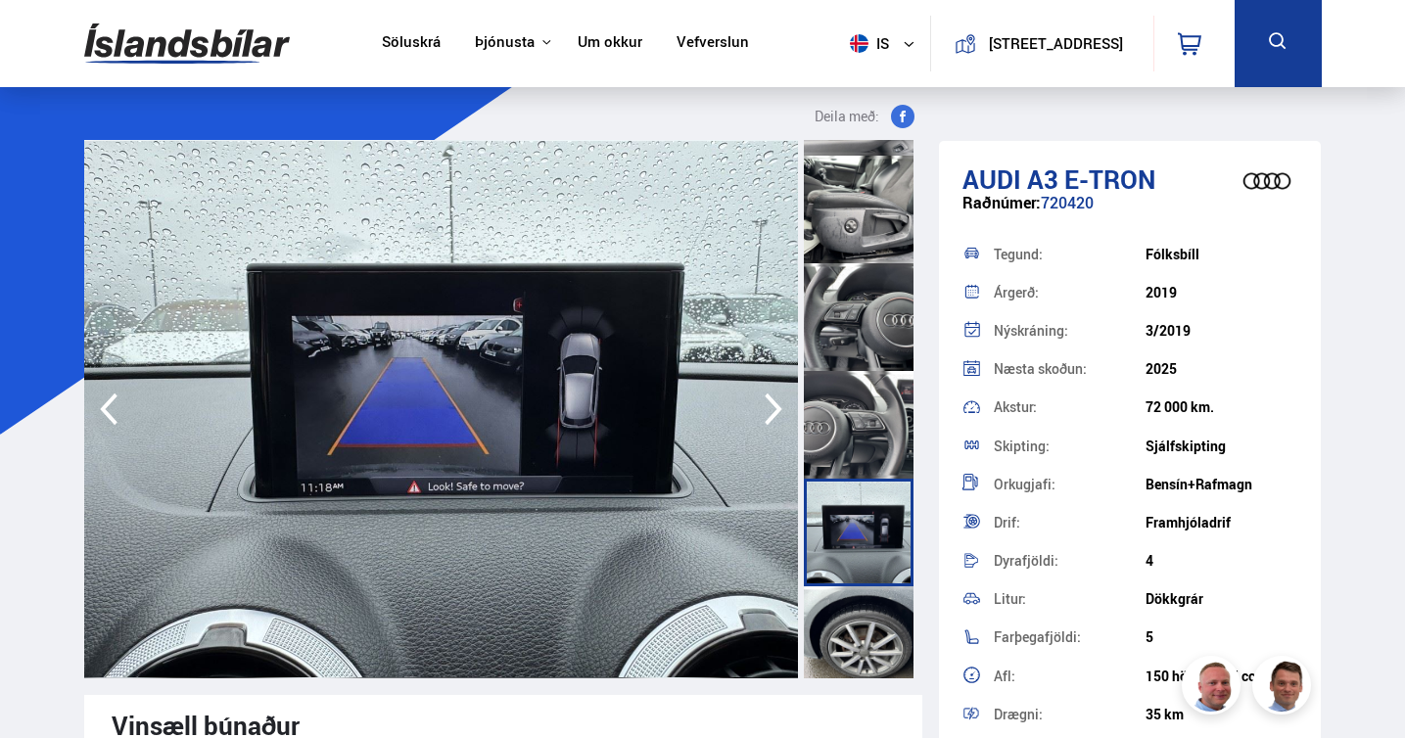
scroll to position [2370, 0]
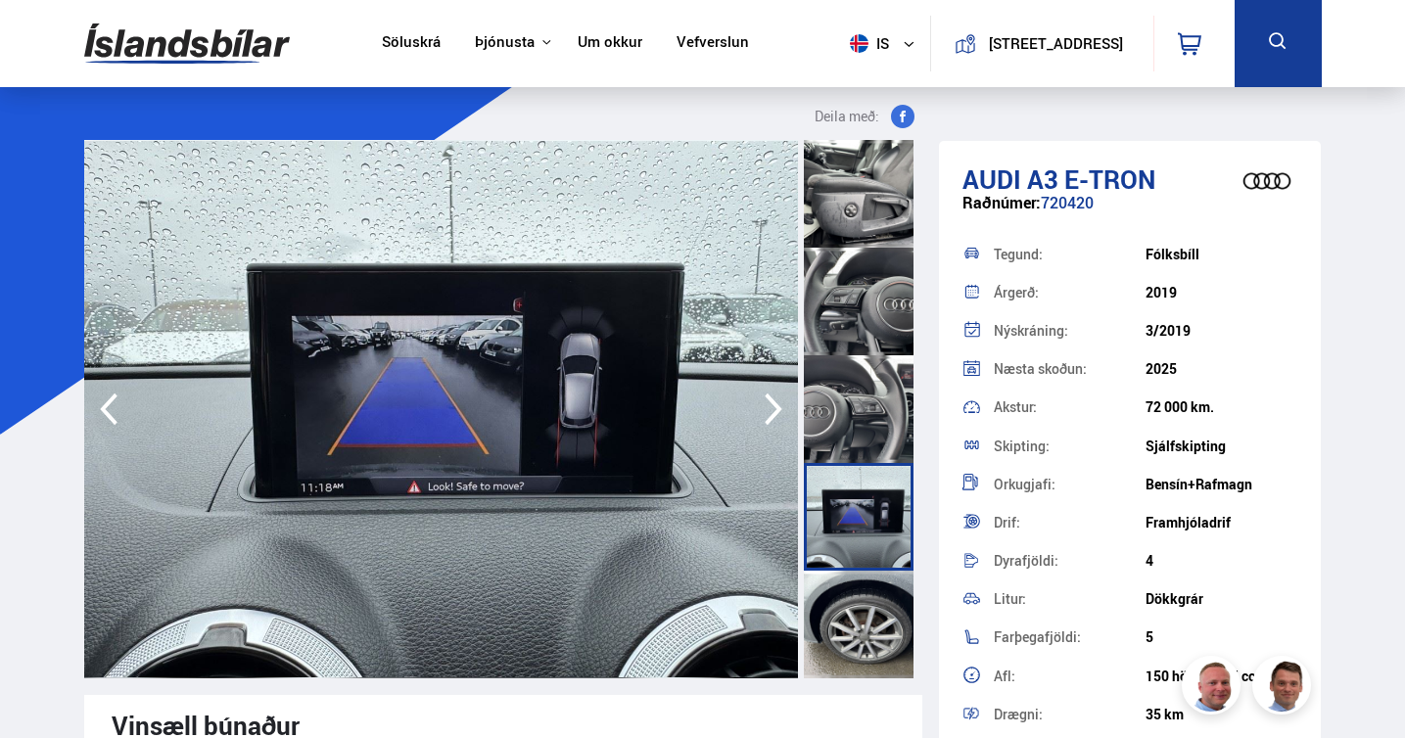
click at [862, 538] on div at bounding box center [859, 517] width 110 height 108
click at [858, 628] on div at bounding box center [859, 625] width 110 height 108
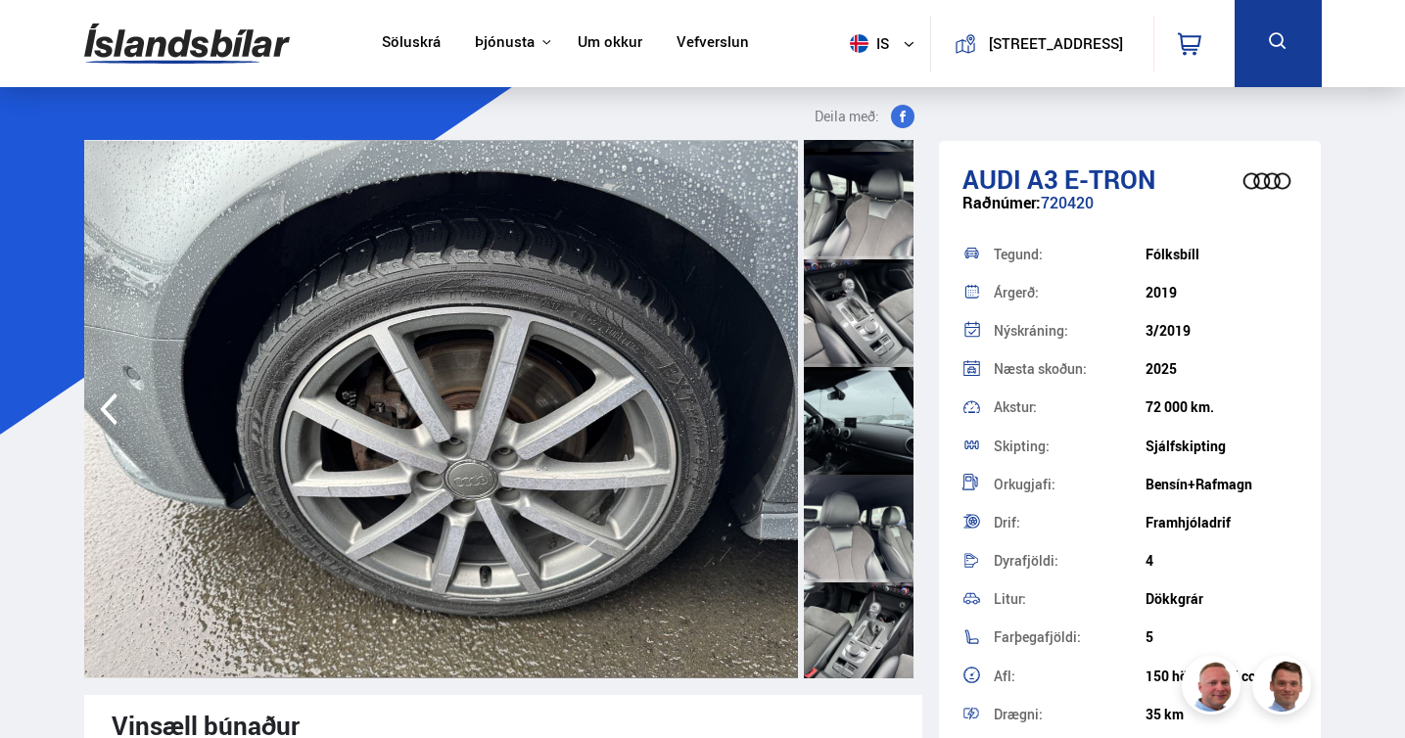
scroll to position [0, 0]
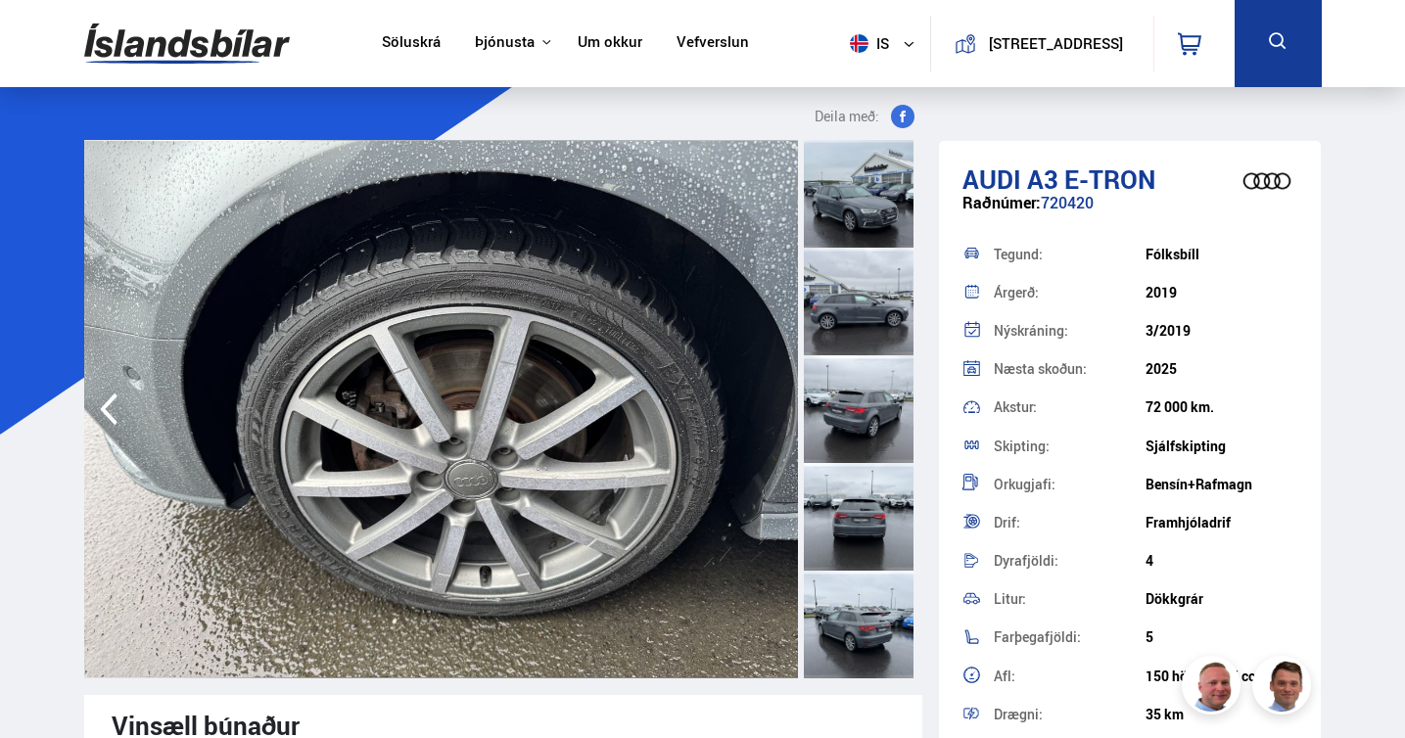
click at [837, 304] on div at bounding box center [859, 302] width 110 height 108
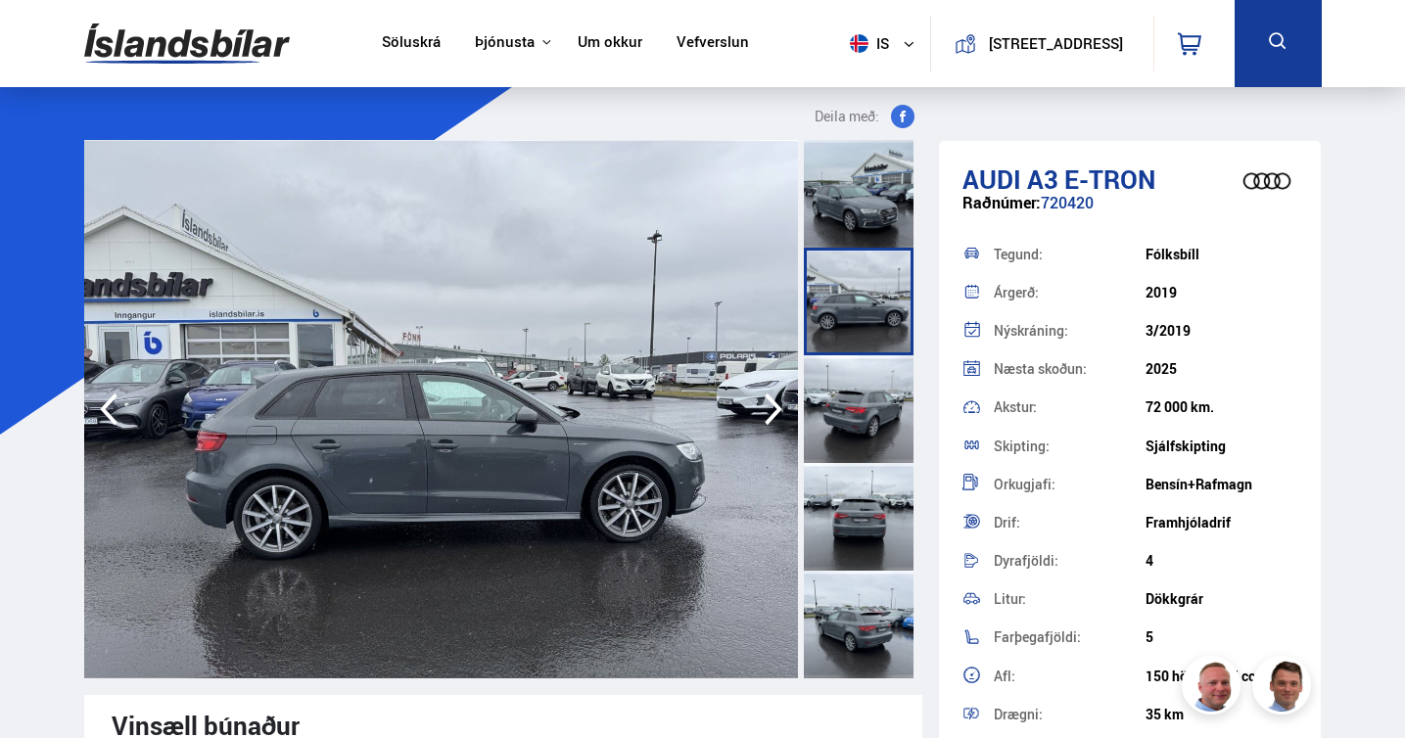
click at [836, 411] on div at bounding box center [859, 409] width 110 height 108
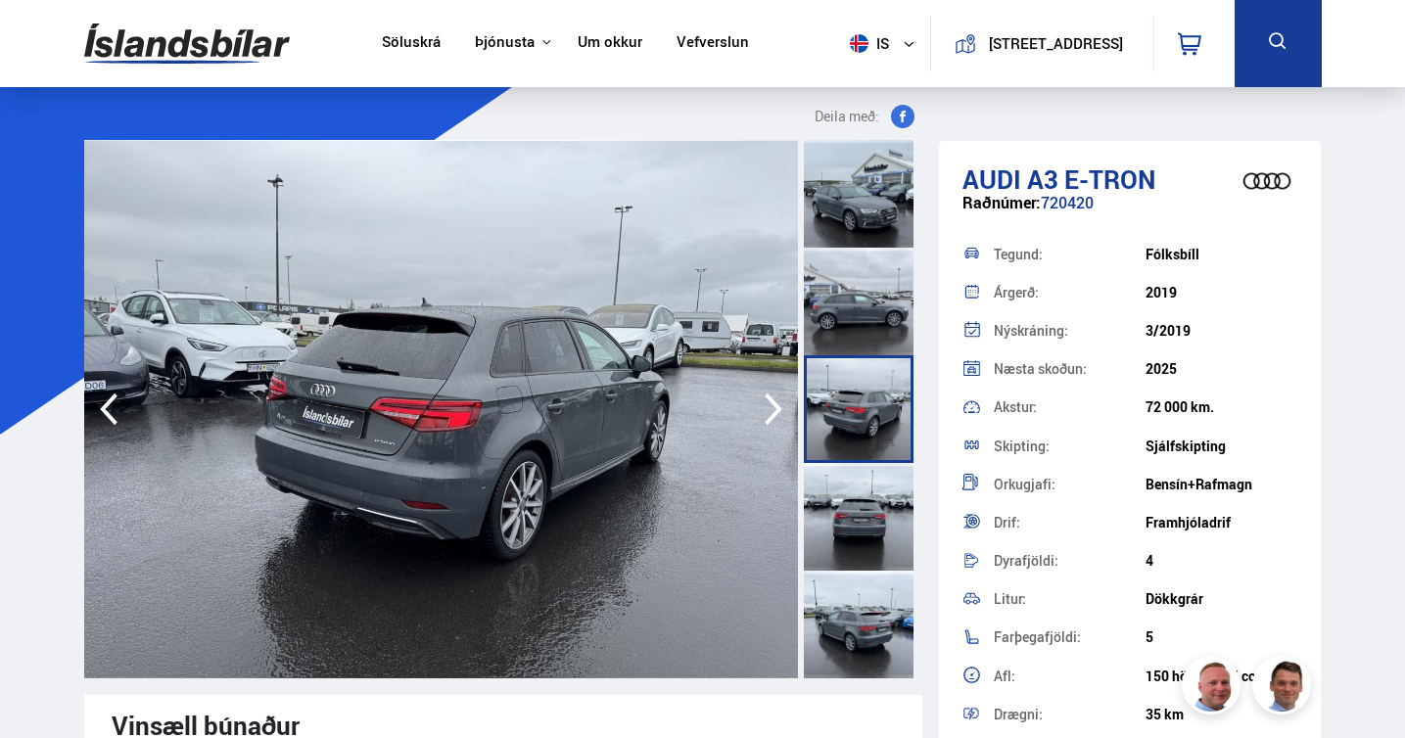
click at [845, 219] on div at bounding box center [859, 194] width 110 height 108
